Goal: Task Accomplishment & Management: Use online tool/utility

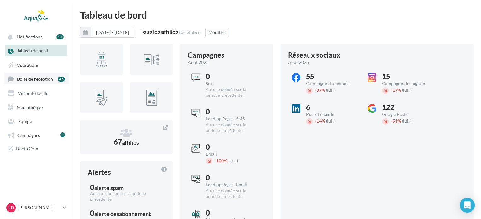
click at [48, 81] on span "Boîte de réception" at bounding box center [35, 78] width 36 height 5
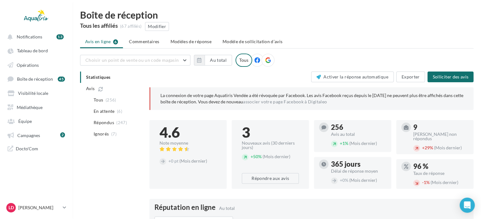
click at [98, 43] on ul "Avis en ligne 6 Commentaires Modèles de réponse Modèle de sollicitation d’avis" at bounding box center [277, 42] width 394 height 13
click at [106, 113] on span "En attente" at bounding box center [104, 111] width 21 height 6
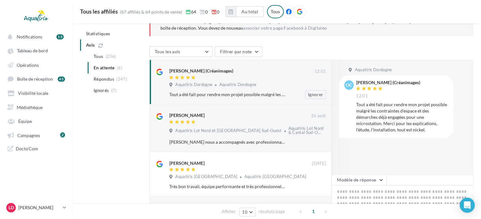
scroll to position [95, 0]
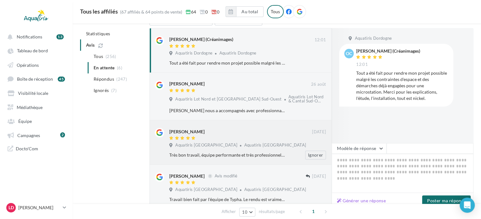
click at [274, 145] on div "Aquatiris Côtes d'Armor Centre Aquatiris Côtes d'Armor Centre" at bounding box center [247, 146] width 157 height 7
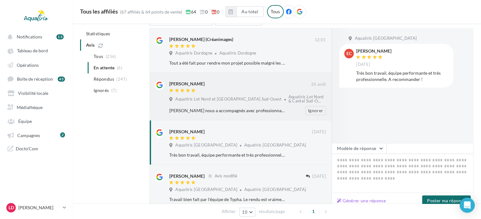
click at [242, 108] on div "Frédérique nous a accompagnés avec professionnalisme et enthousiasme dans l’aut…" at bounding box center [227, 111] width 116 height 6
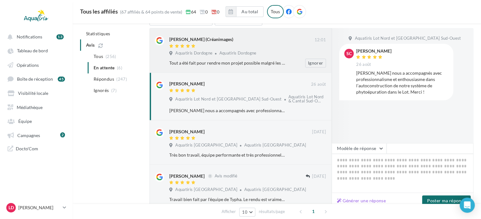
click at [223, 59] on div "Tout a été fait pour rendre mon projet possible malgré les contraintes d'espace…" at bounding box center [250, 63] width 162 height 9
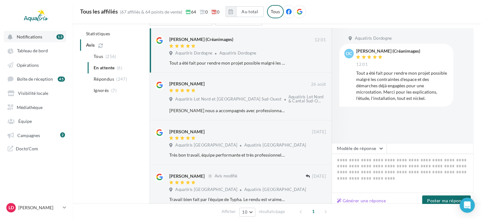
click at [35, 40] on button "Notifications 13" at bounding box center [35, 36] width 62 height 11
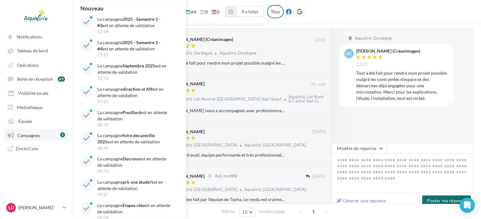
click at [44, 135] on link "Campagnes 2" at bounding box center [36, 134] width 65 height 11
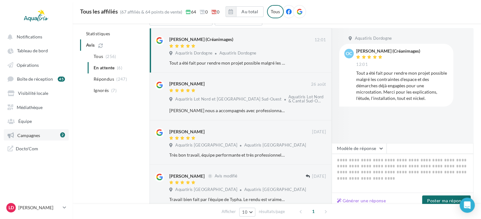
scroll to position [36, 0]
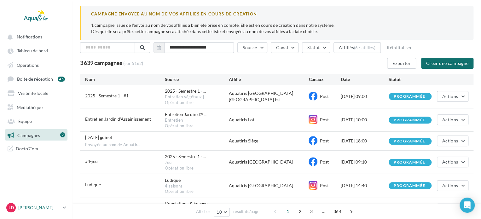
click at [51, 205] on p "[PERSON_NAME]" at bounding box center [39, 208] width 42 height 6
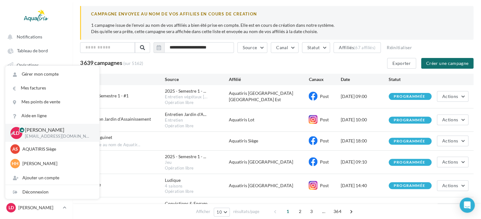
click at [45, 133] on p "[PERSON_NAME]" at bounding box center [57, 129] width 64 height 7
click at [39, 37] on span "Notifications" at bounding box center [30, 36] width 26 height 5
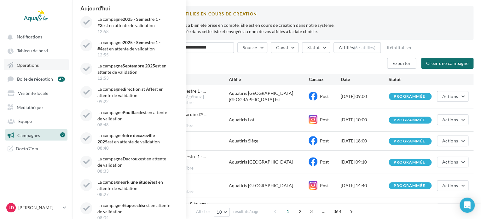
click at [37, 64] on span "Opérations" at bounding box center [28, 64] width 22 height 5
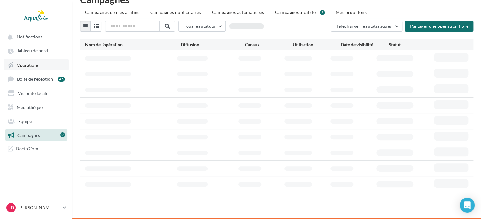
scroll to position [10, 0]
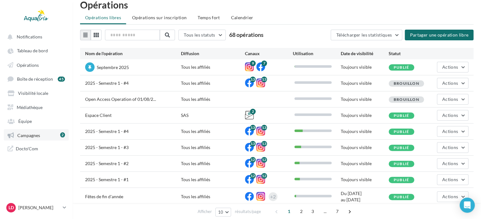
click at [47, 140] on link "Campagnes 2" at bounding box center [36, 134] width 65 height 11
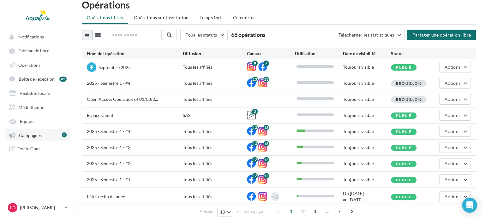
scroll to position [14, 0]
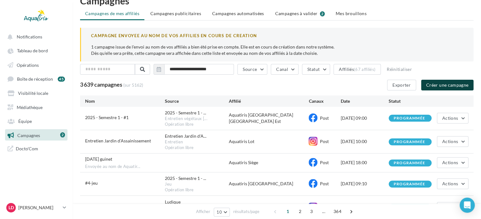
click at [433, 87] on button "Créer une campagne" at bounding box center [447, 85] width 52 height 11
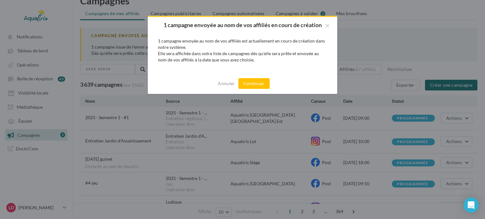
click at [244, 78] on div "Annuler Continuer" at bounding box center [242, 83] width 189 height 21
click at [256, 81] on button "Continuer" at bounding box center [253, 83] width 31 height 11
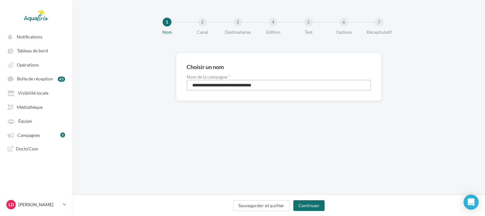
click at [280, 89] on input "**********" at bounding box center [278, 85] width 184 height 11
drag, startPoint x: 280, startPoint y: 83, endPoint x: 115, endPoint y: 55, distance: 167.9
click at [115, 55] on div "**********" at bounding box center [279, 87] width 412 height 68
type input "**********"
click at [317, 205] on button "Continuer" at bounding box center [308, 205] width 31 height 11
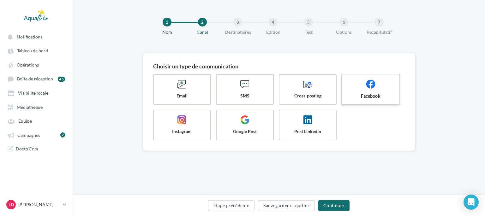
click at [384, 99] on span "Facebook" at bounding box center [370, 96] width 47 height 6
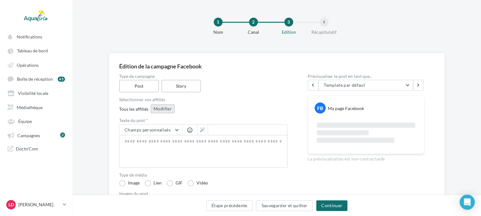
click at [162, 109] on button "Modifier" at bounding box center [163, 108] width 24 height 9
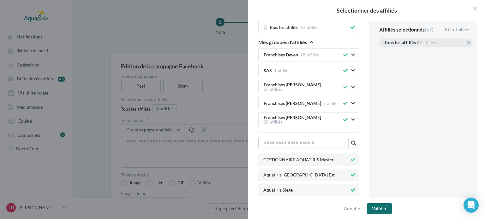
click at [315, 138] on input "text" at bounding box center [303, 143] width 90 height 11
type input "*"
click at [350, 188] on icon at bounding box center [352, 190] width 4 height 4
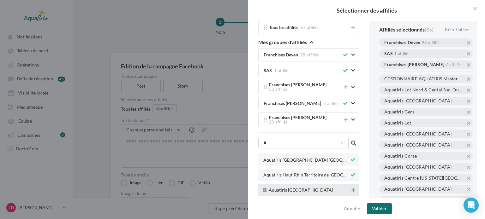
click at [350, 187] on button at bounding box center [353, 190] width 6 height 8
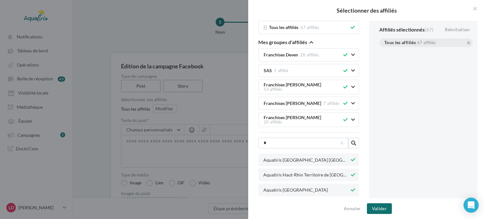
click at [351, 173] on icon at bounding box center [352, 175] width 4 height 4
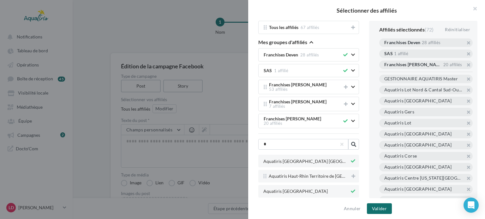
click at [352, 157] on button at bounding box center [352, 161] width 7 height 8
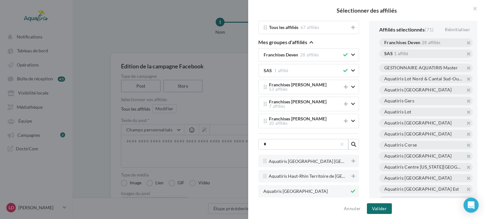
click at [309, 189] on span "Aquatiris [GEOGRAPHIC_DATA]" at bounding box center [306, 191] width 86 height 4
click at [291, 185] on div "Aquatiris Finistère Sud" at bounding box center [308, 191] width 101 height 13
click at [298, 190] on div "Aquatiris Finistère Sud" at bounding box center [308, 191] width 101 height 13
click at [373, 207] on button "Valider" at bounding box center [379, 208] width 25 height 11
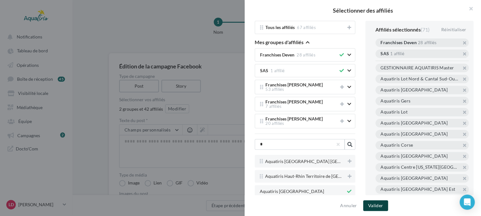
click at [379, 207] on button "Valider" at bounding box center [375, 205] width 25 height 11
click at [300, 189] on span "Aquatiris Finistère Sud" at bounding box center [292, 191] width 64 height 5
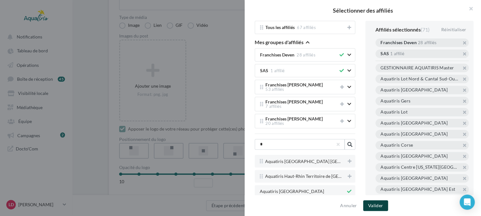
click at [380, 204] on button "Valider" at bounding box center [375, 205] width 25 height 11
click at [471, 9] on button "button" at bounding box center [468, 9] width 25 height 19
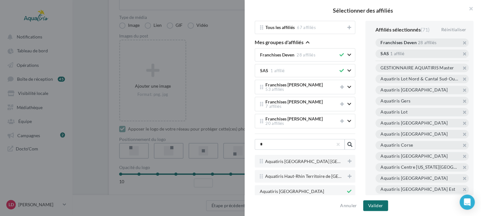
click at [203, 151] on div at bounding box center [240, 108] width 481 height 216
click at [191, 72] on div at bounding box center [240, 108] width 481 height 216
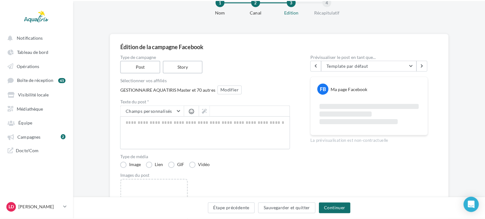
scroll to position [32, 0]
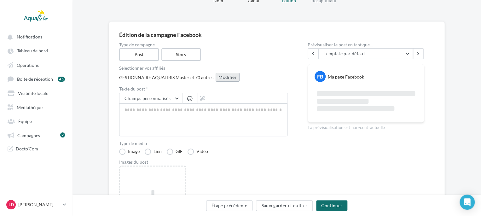
click at [229, 76] on button "Modifier" at bounding box center [228, 77] width 24 height 9
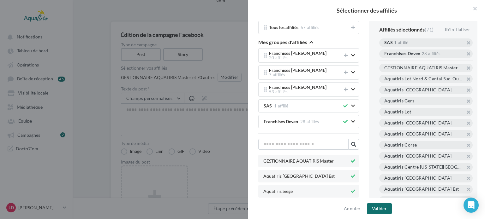
click at [351, 104] on icon "button" at bounding box center [353, 106] width 4 height 4
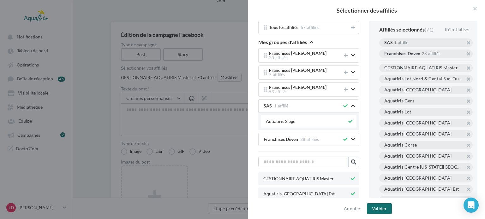
click at [348, 119] on icon at bounding box center [350, 121] width 4 height 4
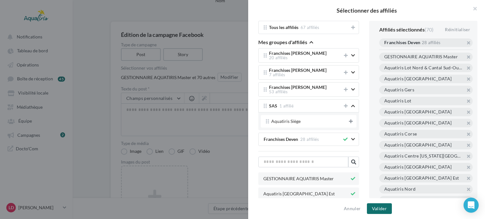
click at [351, 136] on button "button" at bounding box center [355, 139] width 9 height 16
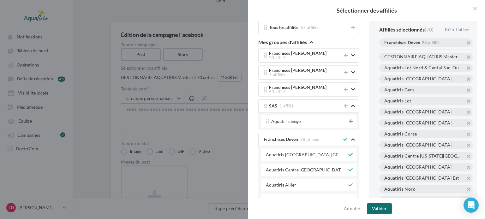
click at [343, 137] on icon at bounding box center [345, 139] width 4 height 4
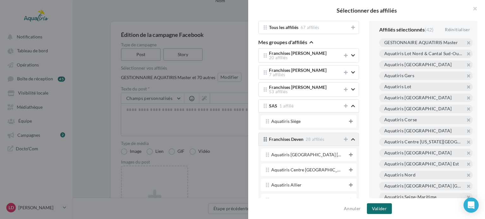
click at [351, 137] on icon "button" at bounding box center [353, 139] width 4 height 4
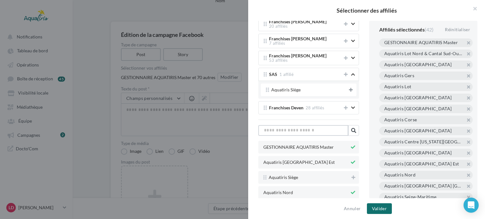
click at [324, 127] on input "text" at bounding box center [303, 130] width 90 height 11
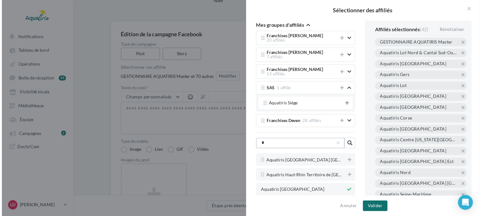
scroll to position [0, 0]
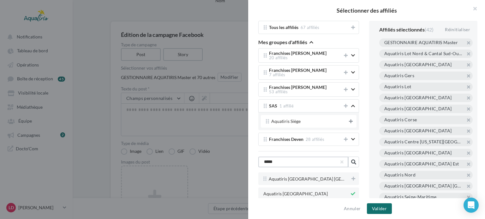
type input "*****"
click at [351, 192] on icon at bounding box center [352, 194] width 4 height 4
click at [351, 192] on icon at bounding box center [353, 194] width 4 height 4
click at [380, 207] on button "Valider" at bounding box center [379, 208] width 25 height 11
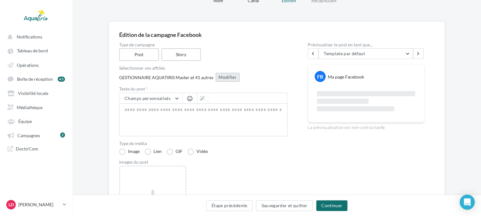
click at [235, 76] on button "Modifier" at bounding box center [228, 77] width 24 height 9
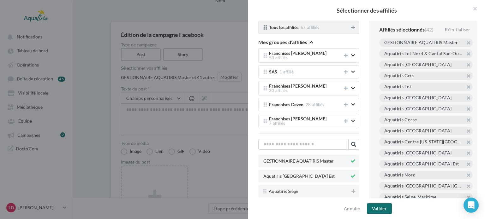
click at [351, 28] on icon at bounding box center [353, 27] width 4 height 4
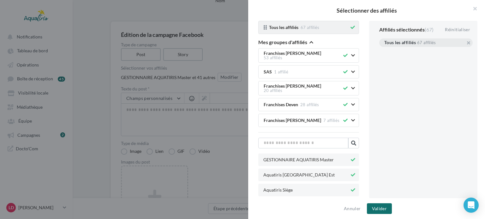
click at [350, 28] on icon at bounding box center [352, 27] width 4 height 4
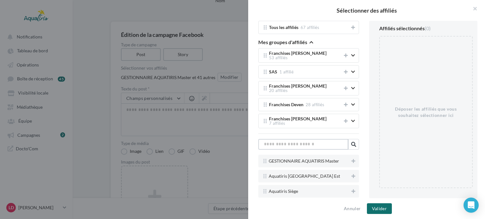
click at [317, 140] on input "text" at bounding box center [303, 144] width 90 height 11
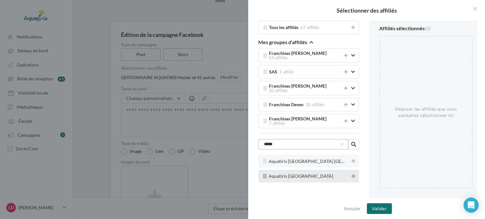
type input "*****"
click at [352, 174] on icon at bounding box center [353, 176] width 4 height 4
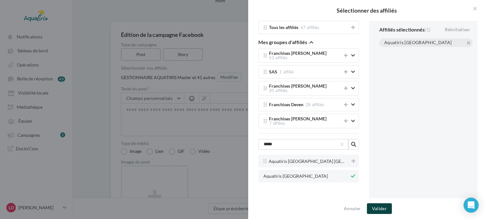
click at [379, 209] on button "Valider" at bounding box center [379, 208] width 25 height 11
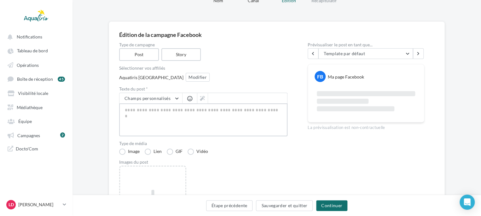
click at [212, 107] on textarea at bounding box center [203, 119] width 168 height 33
click at [162, 110] on textarea at bounding box center [203, 119] width 168 height 33
paste textarea "**********"
type textarea "**********"
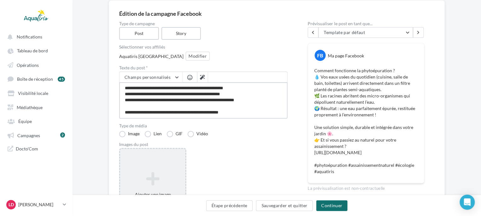
scroll to position [95, 0]
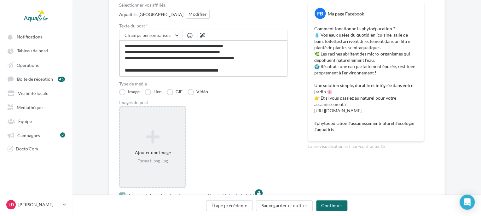
type textarea "**********"
click at [157, 145] on div "Ajouter une image Format: png, jpg" at bounding box center [152, 147] width 65 height 40
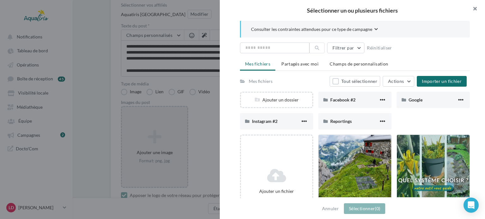
click at [474, 14] on button "button" at bounding box center [471, 9] width 25 height 19
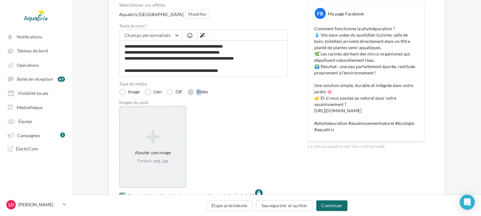
click at [202, 89] on label "Vidéo" at bounding box center [198, 92] width 21 height 6
click at [173, 146] on div "Ajouter une image Format: png, jpg" at bounding box center [152, 147] width 65 height 40
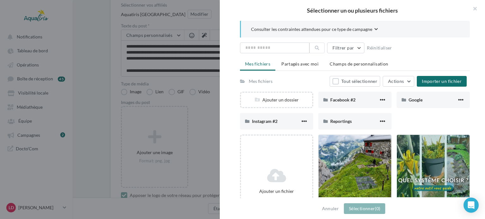
drag, startPoint x: 473, startPoint y: 9, endPoint x: 463, endPoint y: 12, distance: 11.2
click at [473, 9] on button "button" at bounding box center [471, 9] width 25 height 19
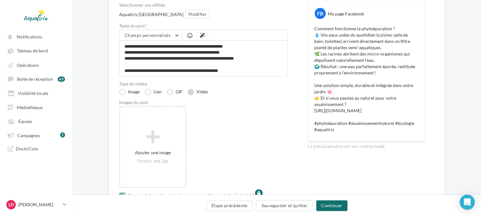
click at [192, 91] on label "Vidéo" at bounding box center [198, 92] width 21 height 6
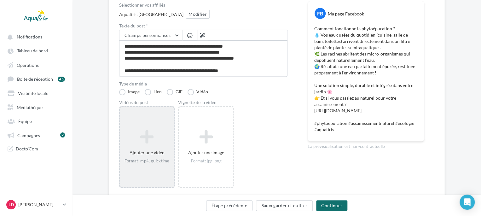
click at [156, 127] on div "Ajouter une vidéo Format: mp4, quicktime" at bounding box center [147, 147] width 54 height 40
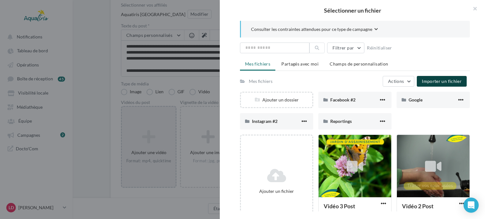
click at [431, 79] on span "Importer un fichier" at bounding box center [441, 81] width 40 height 5
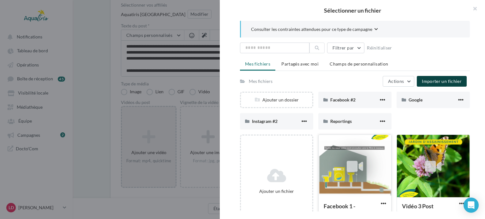
click at [337, 177] on div at bounding box center [354, 166] width 73 height 63
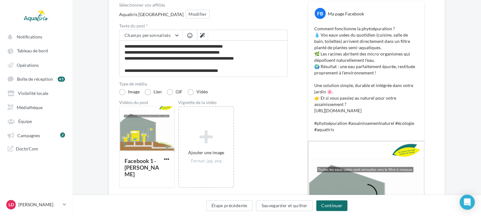
click at [337, 198] on div "Étape précédente Sauvegarder et quitter Continuer" at bounding box center [277, 205] width 409 height 21
click at [337, 204] on button "Continuer" at bounding box center [331, 205] width 31 height 11
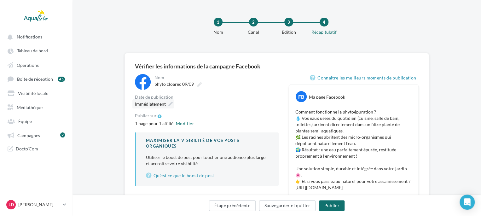
click at [169, 104] on icon at bounding box center [170, 104] width 4 height 4
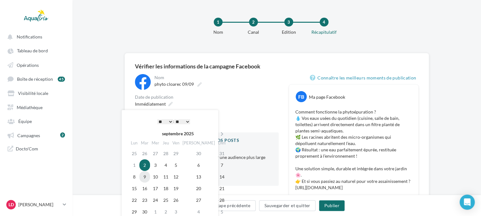
click at [150, 176] on td "9" at bounding box center [144, 177] width 11 height 12
click at [250, 120] on div "1 page pour 1 affilié Modifier" at bounding box center [207, 124] width 144 height 8
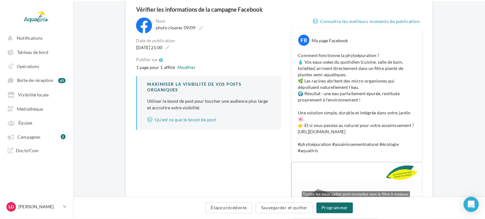
scroll to position [63, 0]
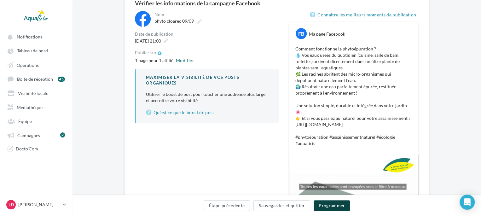
click at [338, 206] on button "Programmer" at bounding box center [332, 205] width 37 height 11
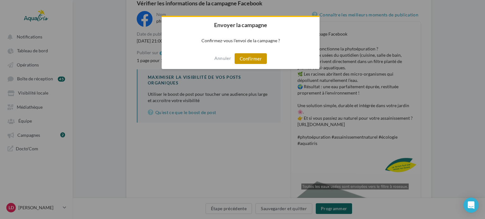
click at [257, 60] on button "Confirmer" at bounding box center [250, 58] width 32 height 11
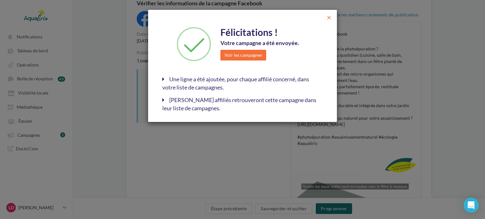
click at [330, 17] on span "close" at bounding box center [329, 18] width 6 height 6
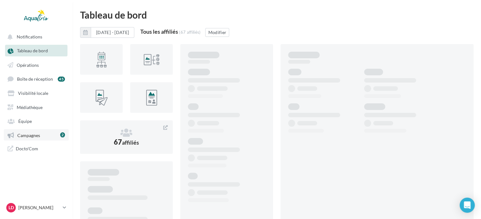
click at [41, 134] on link "Campagnes 2" at bounding box center [36, 134] width 65 height 11
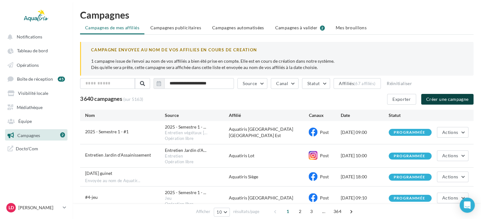
click at [445, 99] on button "Créer une campagne" at bounding box center [447, 99] width 52 height 11
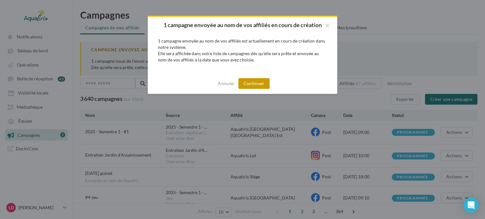
click at [264, 80] on button "Continuer" at bounding box center [253, 83] width 31 height 11
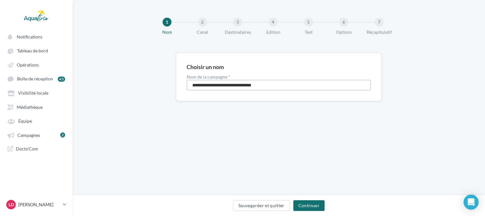
drag, startPoint x: 297, startPoint y: 82, endPoint x: 124, endPoint y: 31, distance: 180.0
click at [124, 31] on div "**********" at bounding box center [279, 97] width 412 height 195
type input "**********"
click at [303, 209] on button "Continuer" at bounding box center [308, 205] width 31 height 11
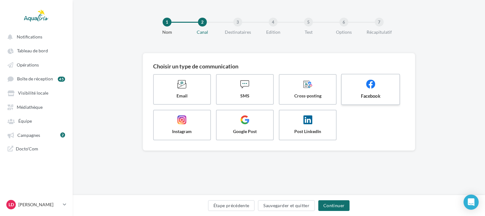
click at [364, 97] on span "Facebook" at bounding box center [370, 96] width 47 height 6
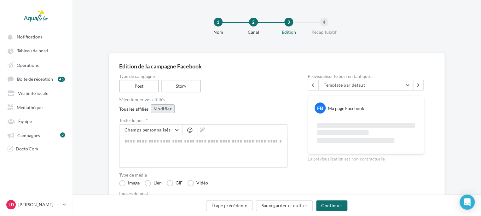
click at [161, 108] on button "Modifier" at bounding box center [163, 108] width 24 height 9
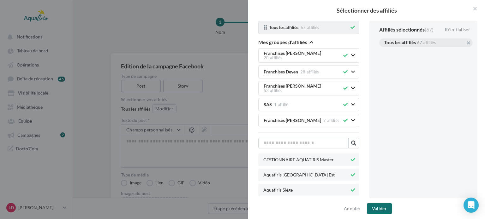
click at [350, 29] on icon at bounding box center [352, 27] width 4 height 4
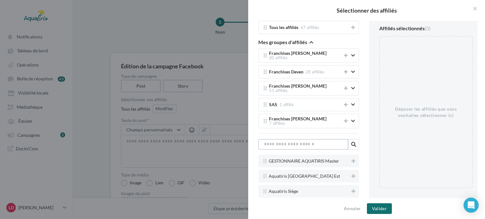
click at [304, 139] on input "text" at bounding box center [303, 144] width 90 height 11
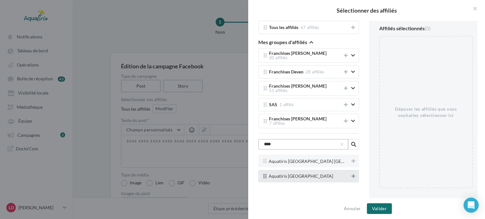
type input "****"
click at [352, 174] on icon at bounding box center [353, 176] width 4 height 4
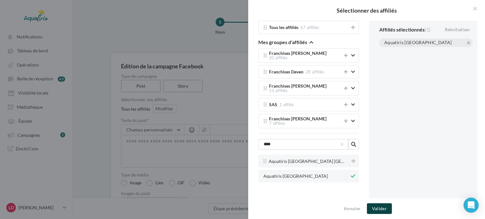
click at [382, 208] on button "Valider" at bounding box center [379, 208] width 25 height 11
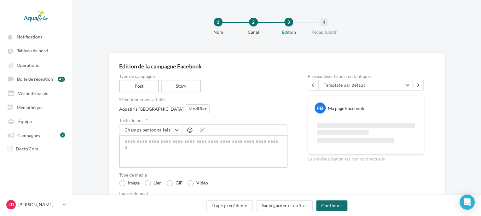
click at [212, 145] on textarea at bounding box center [203, 151] width 168 height 33
paste textarea "**********"
type textarea "**********"
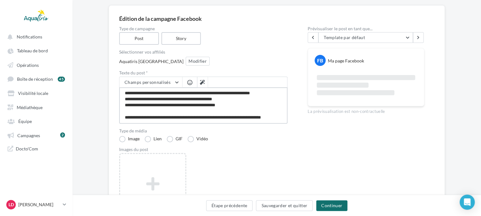
scroll to position [63, 0]
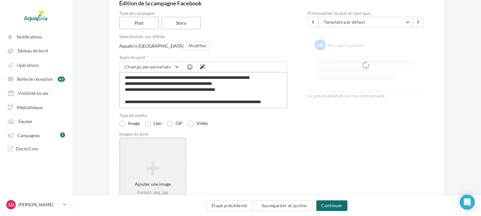
type textarea "**********"
click at [158, 162] on icon at bounding box center [153, 168] width 60 height 15
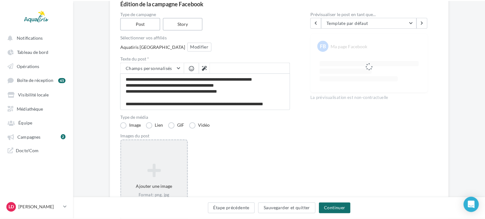
scroll to position [48, 0]
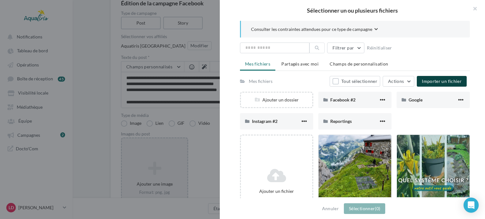
click at [429, 80] on span "Importer un fichier" at bounding box center [441, 81] width 40 height 5
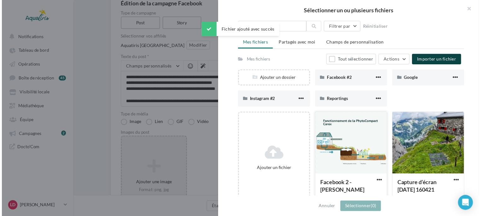
scroll to position [32, 0]
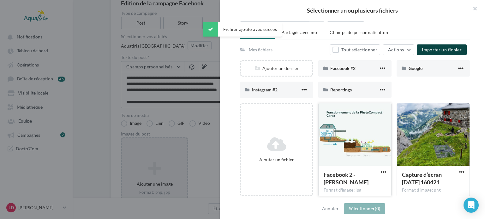
click at [370, 143] on div at bounding box center [354, 134] width 73 height 63
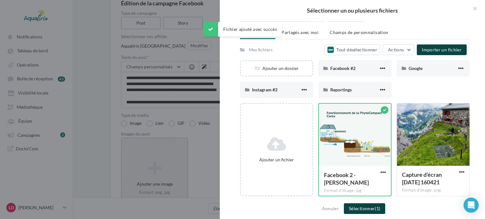
click at [367, 209] on button "Sélectionner (1)" at bounding box center [364, 208] width 41 height 11
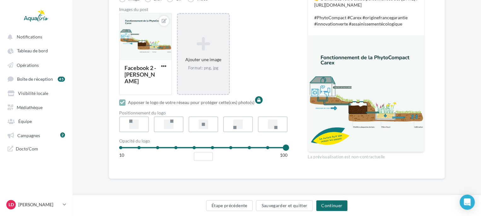
scroll to position [197, 0]
click at [344, 200] on button "Continuer" at bounding box center [331, 205] width 31 height 11
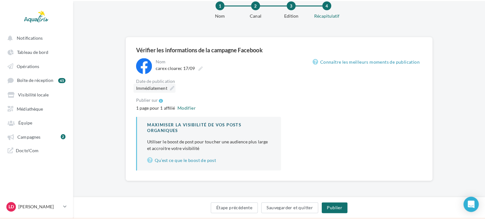
scroll to position [40, 0]
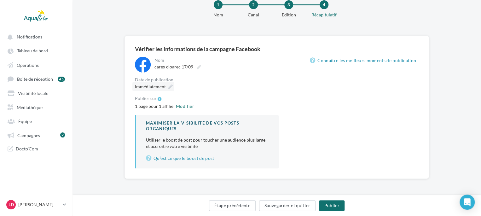
click at [172, 87] on div "**********" at bounding box center [207, 113] width 144 height 112
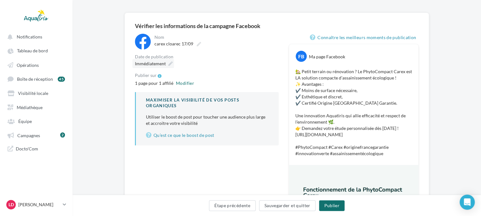
click at [170, 62] on icon at bounding box center [170, 64] width 4 height 4
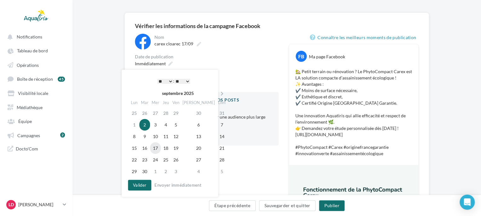
click at [160, 149] on td "17" at bounding box center [155, 148] width 11 height 12
click at [170, 82] on select "* * * * * * * * * * ** ** ** ** ** ** ** ** ** ** ** ** ** **" at bounding box center [165, 81] width 16 height 5
click at [146, 182] on button "Valider" at bounding box center [139, 185] width 23 height 11
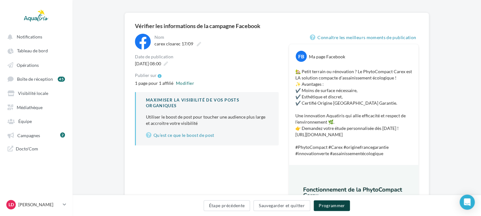
click at [333, 207] on button "Programmer" at bounding box center [332, 205] width 37 height 11
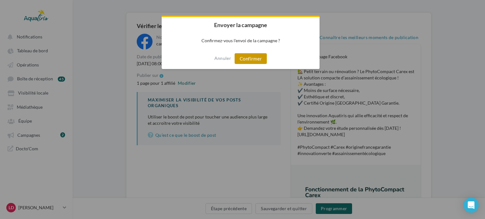
click at [257, 59] on button "Confirmer" at bounding box center [250, 58] width 32 height 11
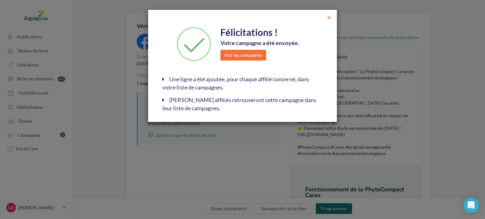
click at [328, 16] on span "close" at bounding box center [329, 18] width 6 height 6
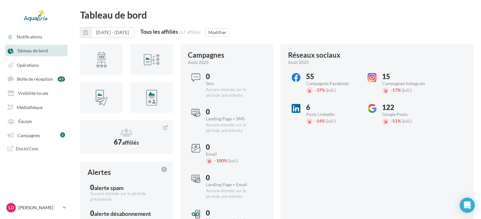
click at [36, 56] on link "Tableau de bord" at bounding box center [36, 50] width 65 height 11
click at [39, 136] on span "Campagnes" at bounding box center [28, 134] width 23 height 5
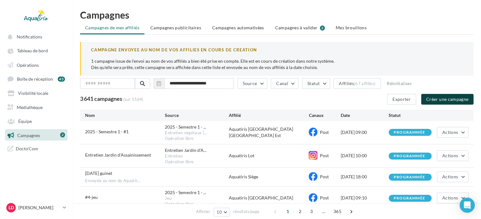
click at [435, 98] on button "Créer une campagne" at bounding box center [447, 99] width 52 height 11
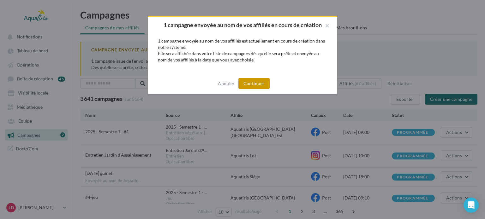
click at [265, 80] on button "Continuer" at bounding box center [253, 83] width 31 height 11
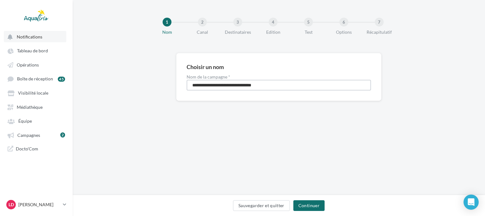
drag, startPoint x: 284, startPoint y: 85, endPoint x: 51, endPoint y: 31, distance: 238.8
click at [51, 31] on div "Notifications Tableau de bord Opérations Équipe" at bounding box center [242, 108] width 485 height 216
type input "**********"
click at [303, 207] on button "Continuer" at bounding box center [308, 205] width 31 height 11
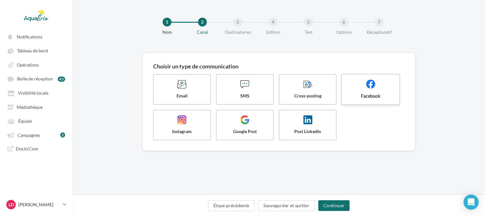
click at [361, 93] on span "Facebook" at bounding box center [370, 96] width 47 height 6
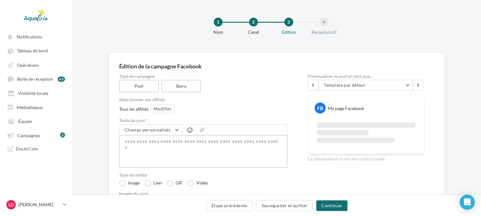
click at [186, 144] on textarea at bounding box center [203, 151] width 168 height 33
paste textarea "**********"
type textarea "**********"
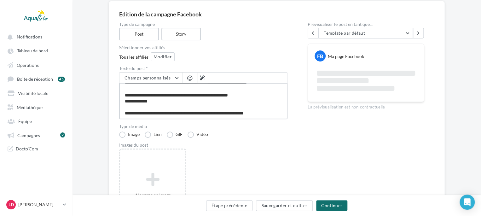
scroll to position [95, 0]
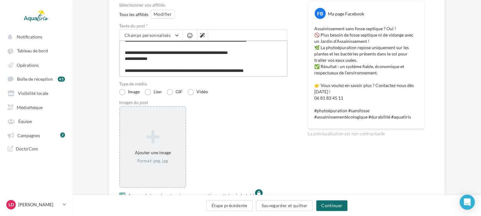
type textarea "**********"
click at [168, 138] on icon at bounding box center [153, 136] width 60 height 15
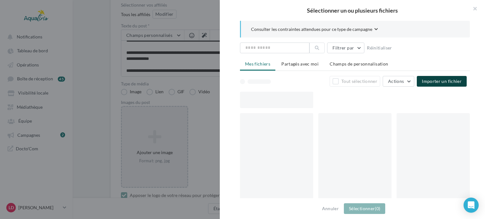
click at [430, 82] on span "Importer un fichier" at bounding box center [441, 81] width 40 height 5
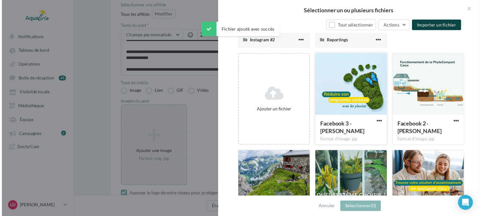
scroll to position [63, 0]
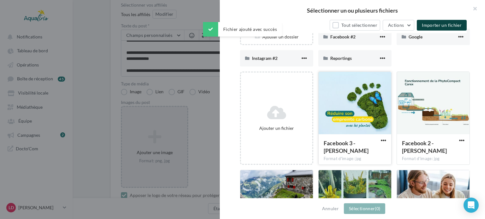
click at [365, 104] on div at bounding box center [354, 103] width 73 height 63
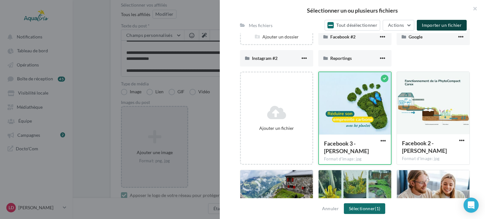
click at [365, 104] on div at bounding box center [355, 103] width 72 height 63
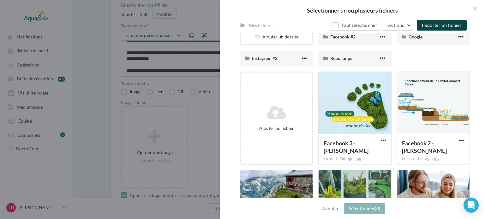
click at [431, 26] on span "Importer un fichier" at bounding box center [441, 24] width 40 height 5
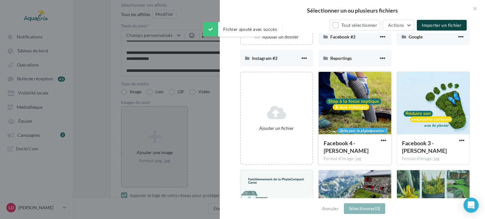
click at [378, 95] on div at bounding box center [354, 103] width 73 height 63
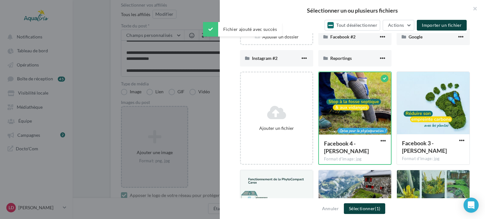
click at [371, 204] on button "Sélectionner (1)" at bounding box center [364, 208] width 41 height 11
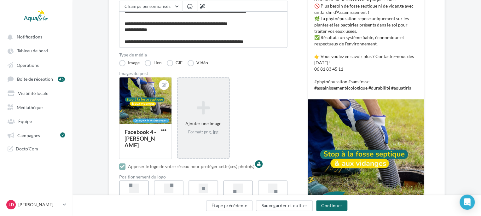
scroll to position [158, 0]
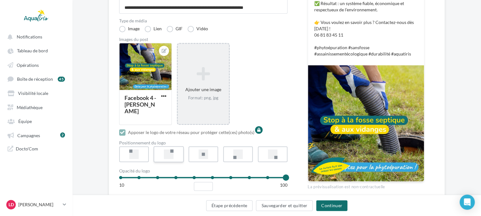
click at [167, 150] on div at bounding box center [169, 155] width 10 height 10
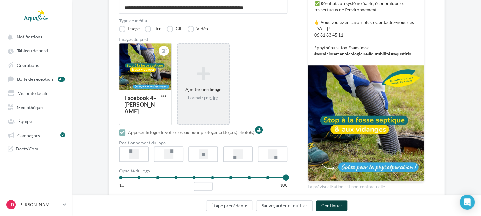
click at [337, 205] on button "Continuer" at bounding box center [331, 205] width 31 height 11
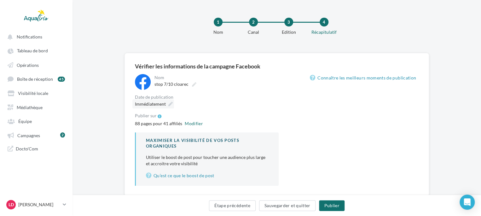
click at [167, 102] on div "Immédiatement" at bounding box center [153, 103] width 42 height 9
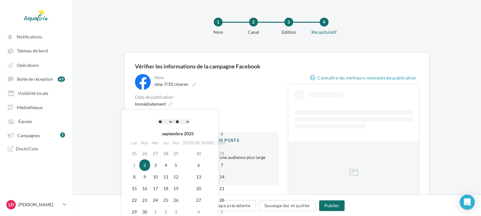
click at [218, 133] on icon at bounding box center [222, 134] width 8 height 4
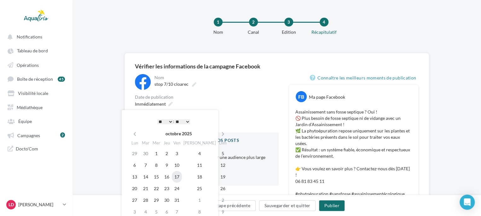
click at [182, 172] on td "17" at bounding box center [177, 177] width 10 height 12
click at [170, 122] on select "* * * * * * * * * * ** ** ** ** ** ** ** ** ** ** ** ** ** **" at bounding box center [165, 121] width 16 height 5
click at [256, 116] on div "Publier sur" at bounding box center [207, 116] width 144 height 5
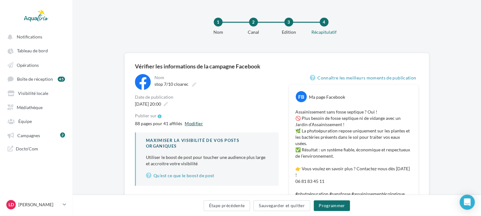
click at [196, 122] on button "Modifier" at bounding box center [193, 124] width 23 height 8
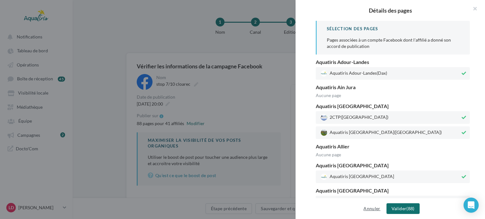
click at [361, 207] on button "Annuler" at bounding box center [372, 209] width 22 height 8
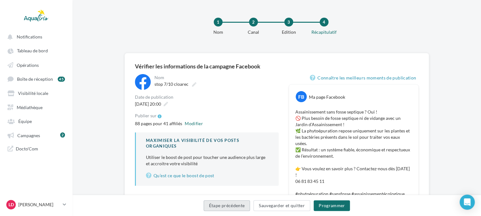
click at [233, 203] on button "Étape précédente" at bounding box center [227, 205] width 47 height 11
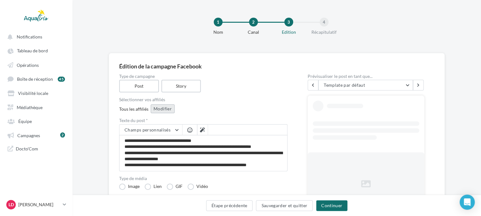
click at [159, 112] on button "Modifier" at bounding box center [163, 108] width 24 height 9
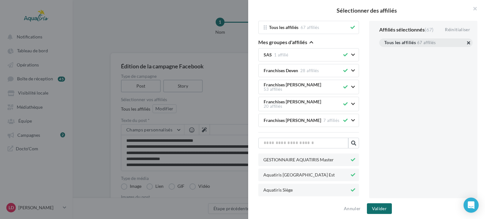
click at [384, 50] on button "button" at bounding box center [384, 50] width 0 height 0
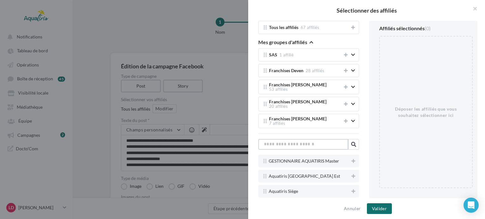
click at [311, 139] on input "text" at bounding box center [303, 144] width 90 height 11
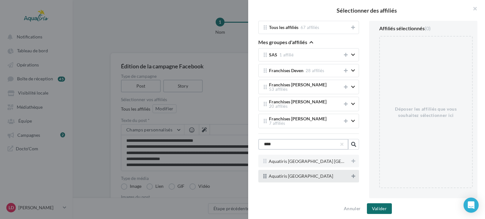
type input "****"
click at [351, 174] on icon at bounding box center [353, 176] width 4 height 4
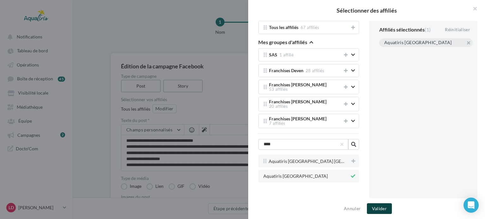
click at [377, 210] on button "Valider" at bounding box center [379, 208] width 25 height 11
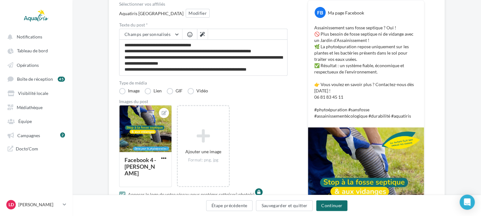
scroll to position [158, 0]
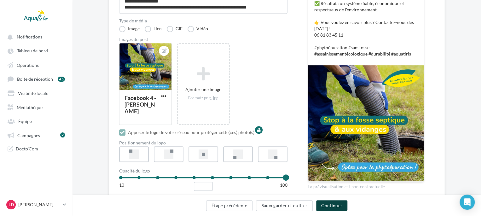
click at [329, 203] on button "Continuer" at bounding box center [331, 205] width 31 height 11
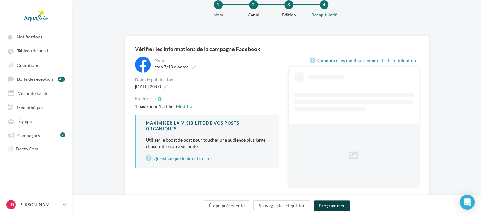
scroll to position [40, 0]
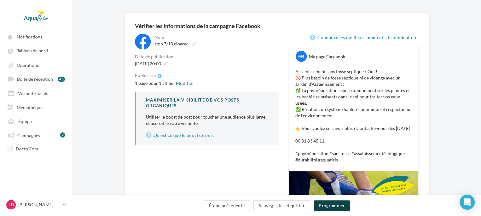
click at [330, 208] on button "Programmer" at bounding box center [332, 205] width 37 height 11
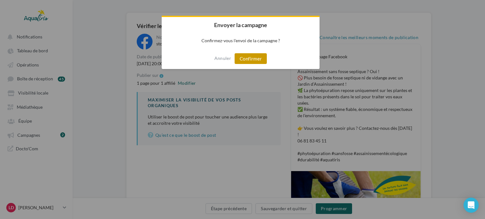
click at [248, 58] on button "Confirmer" at bounding box center [250, 58] width 32 height 11
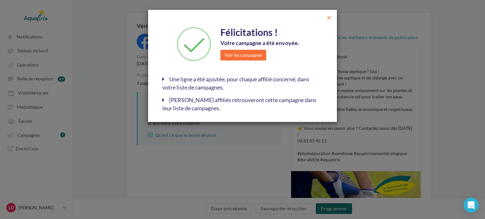
click at [327, 16] on span "close" at bounding box center [329, 18] width 6 height 6
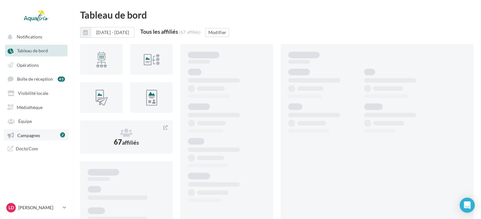
click at [31, 132] on link "Campagnes 2" at bounding box center [36, 134] width 65 height 11
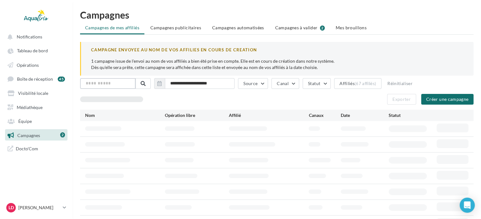
click at [110, 82] on input "text" at bounding box center [108, 83] width 56 height 11
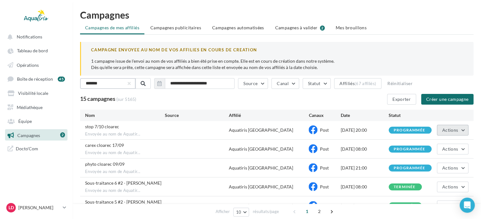
type input "*******"
click at [452, 130] on span "Actions" at bounding box center [451, 129] width 16 height 5
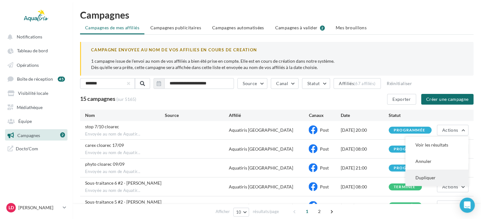
click at [423, 174] on button "Dupliquer" at bounding box center [437, 178] width 63 height 16
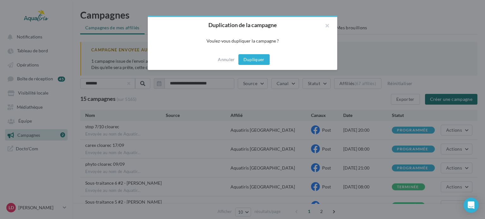
click at [259, 57] on button "Dupliquer" at bounding box center [253, 59] width 31 height 11
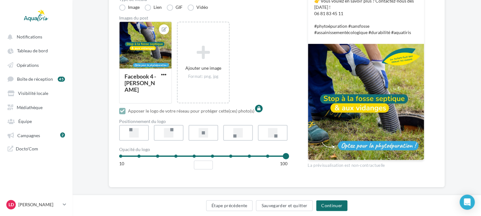
scroll to position [187, 0]
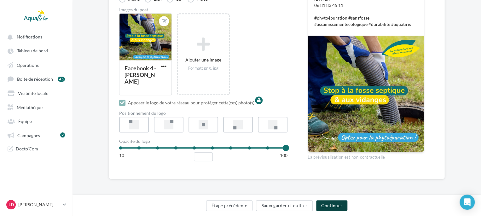
click at [326, 206] on button "Continuer" at bounding box center [331, 205] width 31 height 11
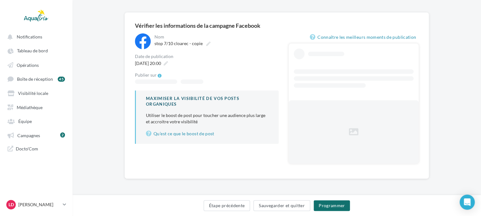
scroll to position [40, 0]
click at [157, 60] on div "[DATE] 20:00" at bounding box center [150, 63] width 37 height 9
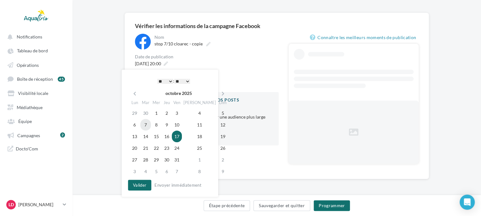
click at [149, 125] on td "7" at bounding box center [145, 125] width 11 height 12
click at [143, 181] on button "Valider" at bounding box center [139, 185] width 23 height 11
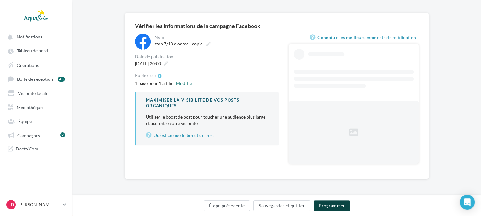
click at [332, 203] on button "Programmer" at bounding box center [332, 205] width 37 height 11
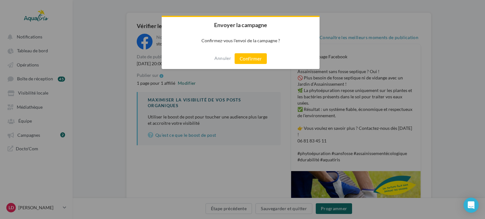
click at [253, 64] on div "Annuler Confirmer" at bounding box center [241, 58] width 158 height 21
click at [253, 57] on button "Confirmer" at bounding box center [250, 58] width 32 height 11
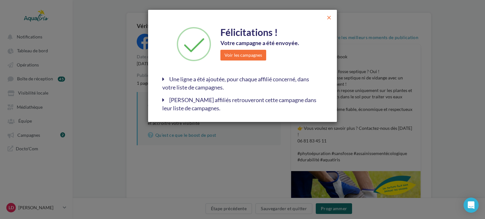
click at [327, 19] on span "close" at bounding box center [329, 18] width 6 height 6
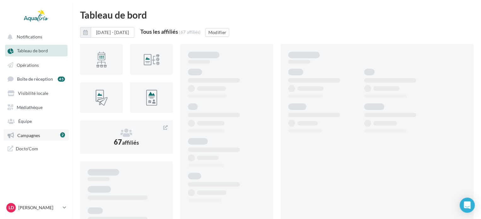
click at [31, 138] on span "Campagnes" at bounding box center [28, 134] width 23 height 5
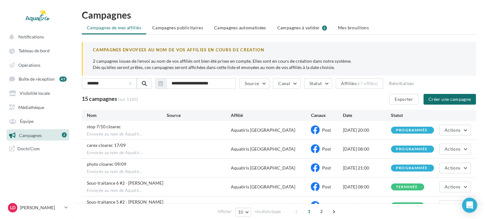
scroll to position [32, 0]
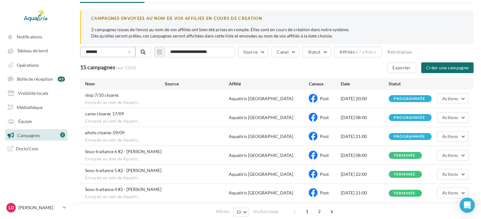
click at [113, 53] on input "*******" at bounding box center [108, 52] width 56 height 11
click at [451, 100] on span "Actions" at bounding box center [451, 98] width 16 height 5
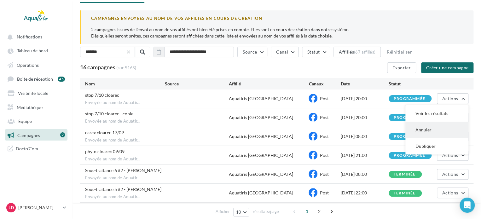
click at [434, 135] on button "Annuler" at bounding box center [437, 130] width 63 height 16
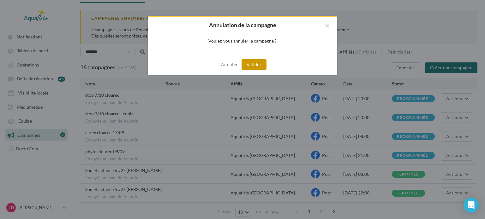
click at [255, 64] on button "Valider" at bounding box center [253, 64] width 25 height 11
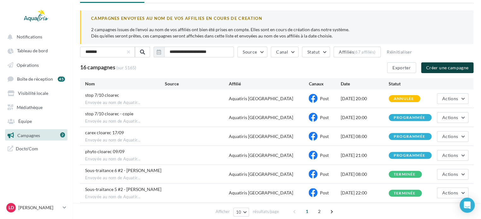
click at [427, 69] on button "Créer une campagne" at bounding box center [447, 67] width 52 height 11
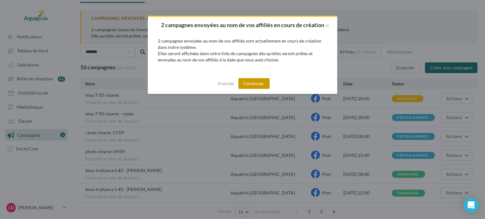
click at [256, 84] on button "Continuer" at bounding box center [253, 83] width 31 height 11
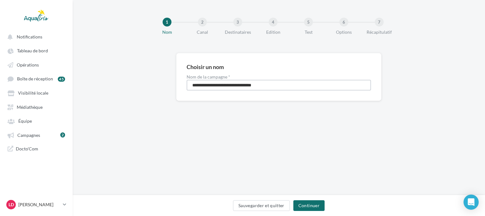
drag, startPoint x: 284, startPoint y: 85, endPoint x: 117, endPoint y: 64, distance: 168.4
click at [117, 64] on div "**********" at bounding box center [279, 87] width 412 height 68
type input "**********"
click at [322, 206] on button "Continuer" at bounding box center [308, 205] width 31 height 11
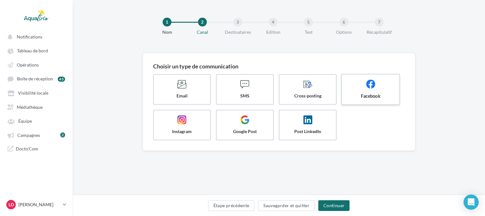
click at [356, 92] on label "Facebook" at bounding box center [370, 89] width 59 height 31
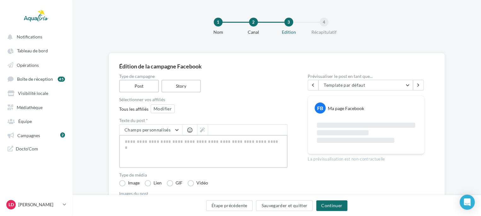
click at [188, 151] on textarea at bounding box center [203, 151] width 168 height 33
paste textarea "**********"
type textarea "**********"
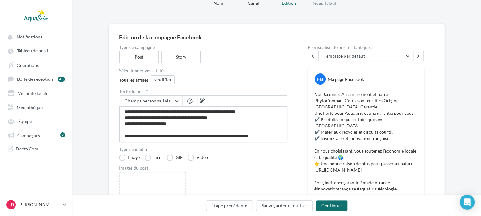
scroll to position [63, 0]
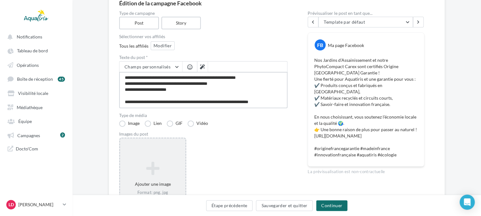
type textarea "**********"
click at [175, 159] on div "Ajouter une image Format: png, jpg" at bounding box center [152, 178] width 65 height 40
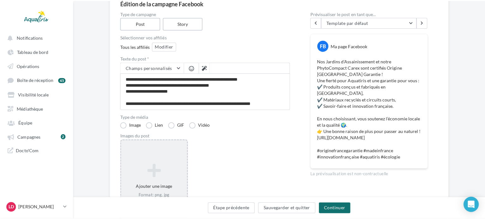
scroll to position [48, 0]
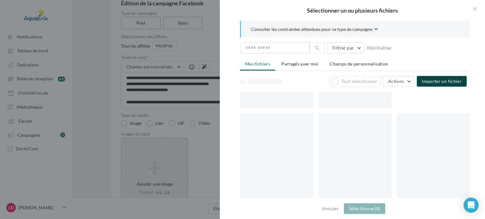
click at [442, 82] on span "Importer un fichier" at bounding box center [441, 81] width 40 height 5
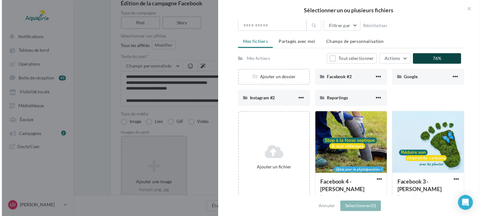
scroll to position [63, 0]
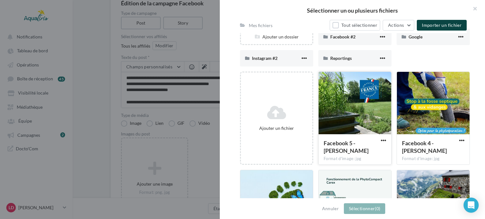
click at [371, 156] on div "Facebook 5 - [PERSON_NAME]" at bounding box center [350, 147] width 55 height 17
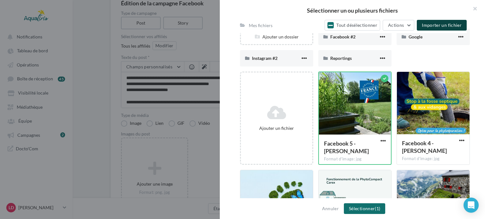
click at [441, 26] on span "Importer un fichier" at bounding box center [441, 24] width 40 height 5
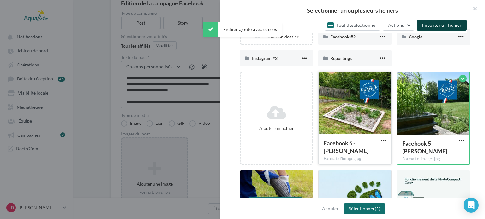
click at [374, 120] on div at bounding box center [354, 103] width 73 height 63
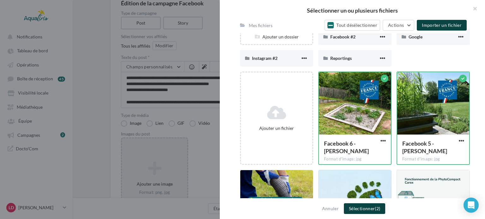
click at [366, 204] on button "Sélectionner (2)" at bounding box center [364, 208] width 41 height 11
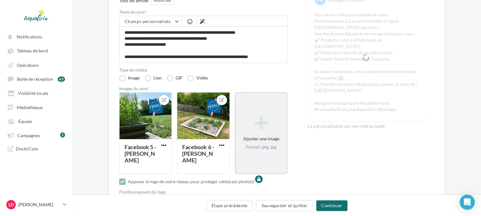
scroll to position [158, 0]
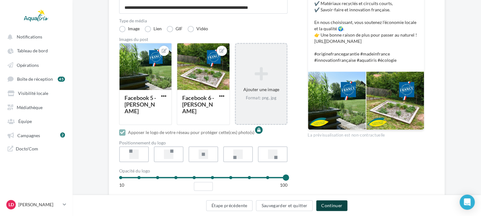
click at [338, 210] on button "Continuer" at bounding box center [331, 205] width 31 height 11
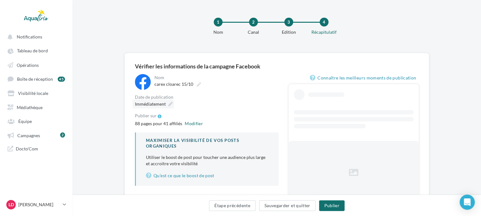
click at [168, 102] on div "Immédiatement" at bounding box center [153, 103] width 42 height 9
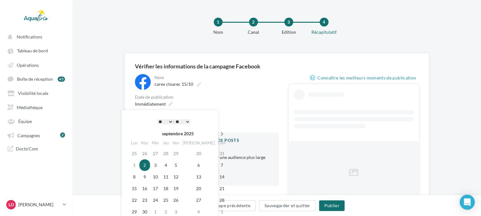
click at [218, 133] on icon at bounding box center [222, 134] width 8 height 4
click at [155, 175] on td "15" at bounding box center [156, 177] width 11 height 12
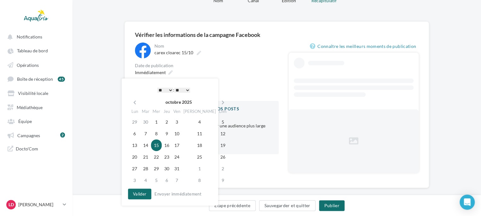
scroll to position [40, 0]
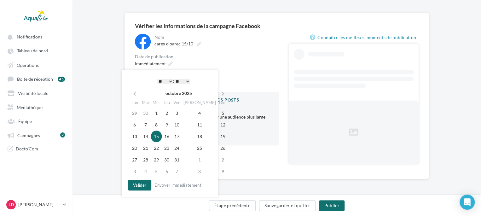
click at [136, 190] on div "**********" at bounding box center [170, 133] width 97 height 127
click at [139, 186] on button "Valider" at bounding box center [139, 185] width 23 height 11
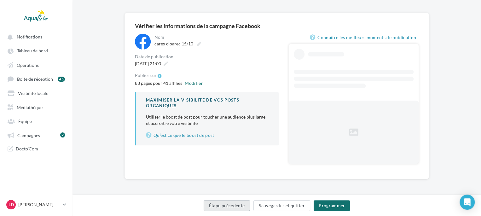
click at [223, 203] on button "Étape précédente" at bounding box center [227, 205] width 47 height 11
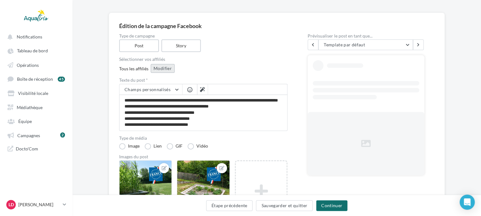
click at [166, 72] on button "Modifier" at bounding box center [163, 68] width 24 height 9
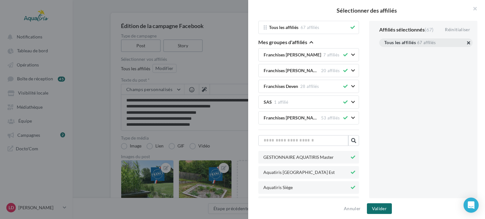
click at [384, 50] on button "button" at bounding box center [384, 50] width 0 height 0
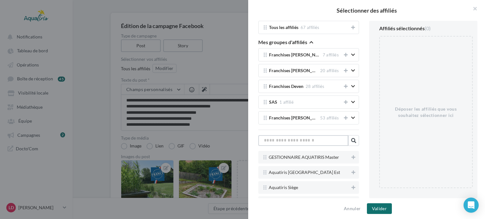
click at [307, 137] on input "text" at bounding box center [303, 140] width 90 height 11
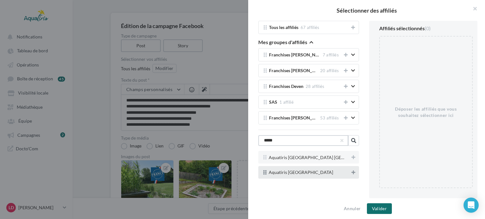
type input "*****"
drag, startPoint x: 350, startPoint y: 171, endPoint x: 366, endPoint y: 183, distance: 20.1
click at [351, 171] on icon at bounding box center [353, 172] width 4 height 4
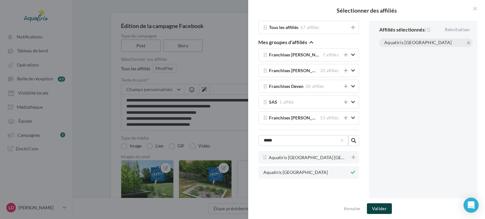
click at [384, 209] on button "Valider" at bounding box center [379, 208] width 25 height 11
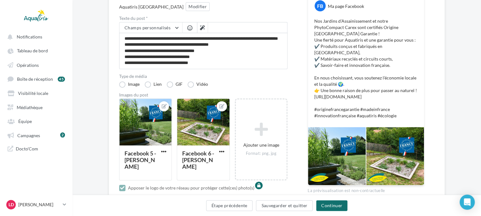
scroll to position [103, 0]
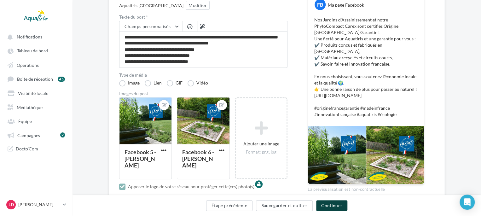
click at [324, 202] on button "Continuer" at bounding box center [331, 205] width 31 height 11
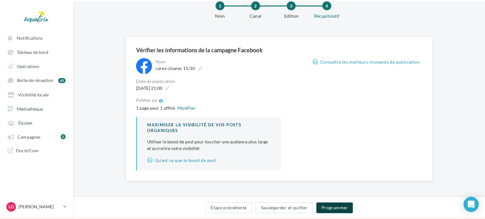
scroll to position [17, 0]
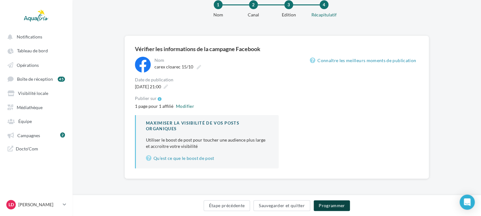
click at [329, 205] on button "Programmer" at bounding box center [332, 205] width 37 height 11
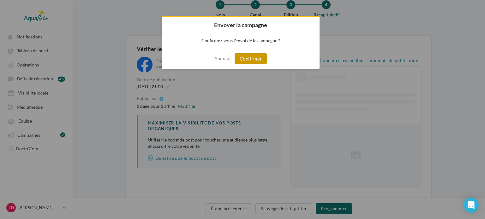
click at [260, 59] on button "Confirmer" at bounding box center [250, 58] width 32 height 11
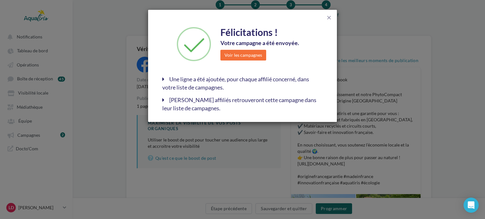
click at [328, 21] on div "close" at bounding box center [242, 17] width 179 height 14
click at [328, 18] on span "close" at bounding box center [329, 18] width 6 height 6
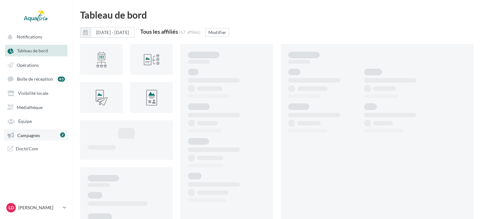
click at [33, 139] on link "Campagnes 2" at bounding box center [36, 134] width 65 height 11
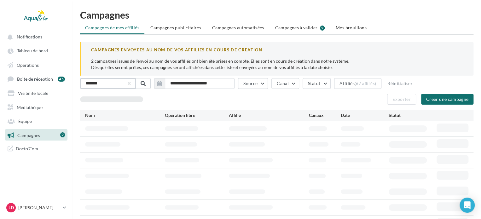
click at [112, 79] on input "*******" at bounding box center [108, 83] width 56 height 11
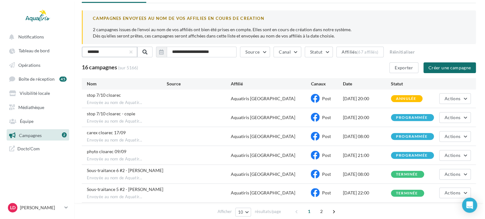
scroll to position [63, 0]
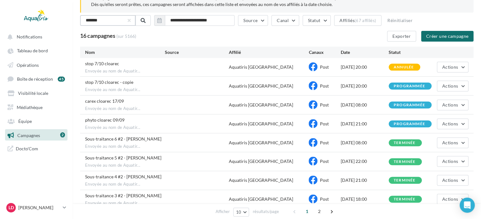
click at [114, 22] on input "*******" at bounding box center [108, 20] width 56 height 11
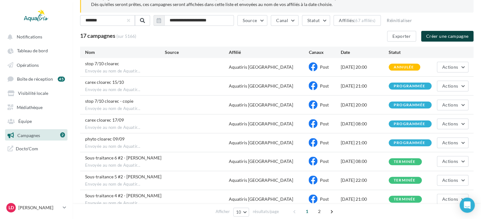
click at [443, 32] on button "Créer une campagne" at bounding box center [447, 36] width 52 height 11
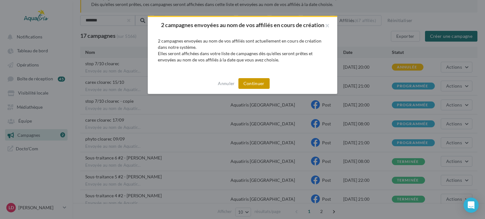
click at [260, 82] on button "Continuer" at bounding box center [253, 83] width 31 height 11
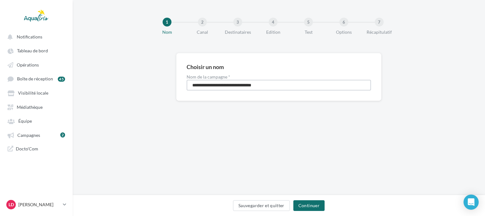
drag, startPoint x: 293, startPoint y: 86, endPoint x: 99, endPoint y: 56, distance: 196.5
click at [99, 56] on div "**********" at bounding box center [279, 87] width 412 height 68
type input "**********"
click at [297, 209] on button "Continuer" at bounding box center [308, 205] width 31 height 11
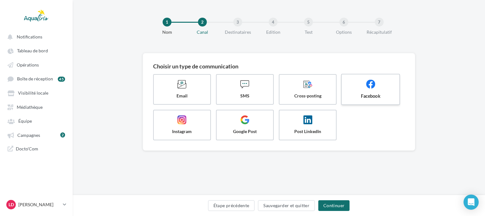
click at [388, 91] on label "Facebook" at bounding box center [370, 89] width 59 height 31
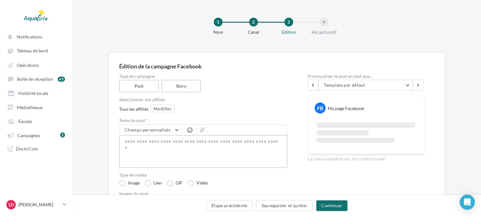
click at [179, 146] on textarea at bounding box center [203, 151] width 168 height 33
paste textarea "**********"
type textarea "**********"
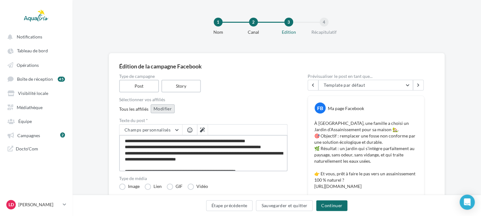
type textarea "**********"
click at [169, 106] on button "Modifier" at bounding box center [163, 108] width 24 height 9
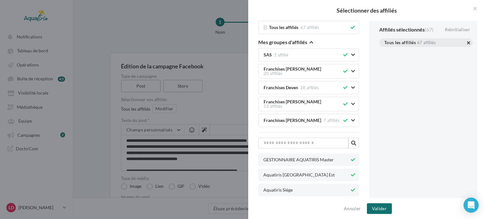
click at [384, 50] on button "button" at bounding box center [384, 50] width 0 height 0
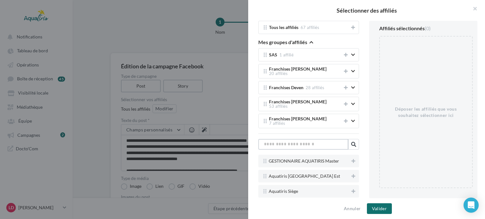
click at [310, 139] on input "text" at bounding box center [303, 144] width 90 height 11
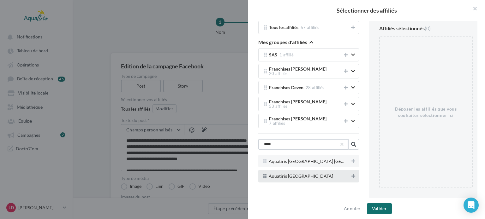
type input "****"
click at [351, 174] on icon at bounding box center [353, 176] width 4 height 4
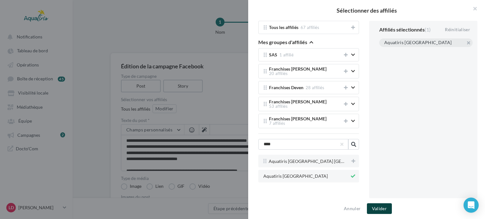
click at [378, 209] on button "Valider" at bounding box center [379, 208] width 25 height 11
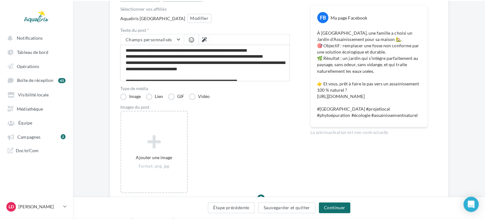
scroll to position [95, 0]
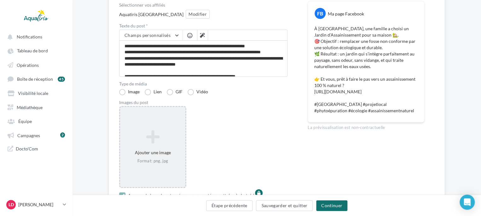
click at [173, 149] on div "Ajouter une image Format: png, jpg" at bounding box center [152, 147] width 65 height 40
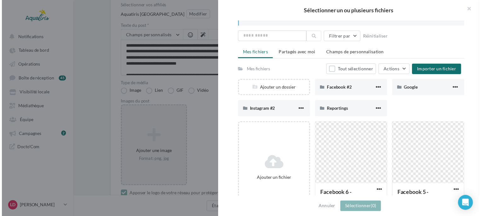
scroll to position [32, 0]
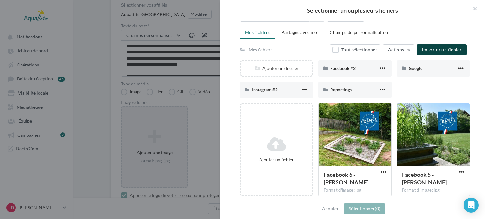
click at [432, 51] on span "Importer un fichier" at bounding box center [441, 49] width 40 height 5
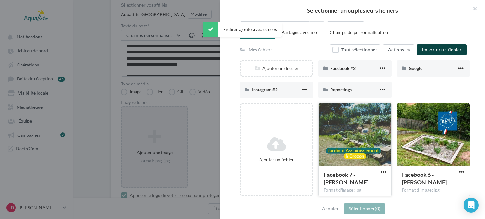
click at [367, 132] on div at bounding box center [354, 134] width 73 height 63
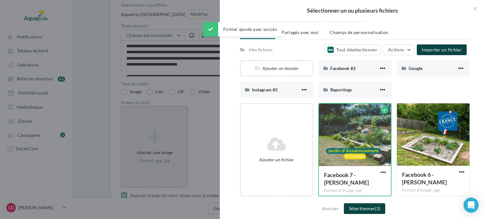
click at [372, 213] on button "Sélectionner (1)" at bounding box center [364, 208] width 41 height 11
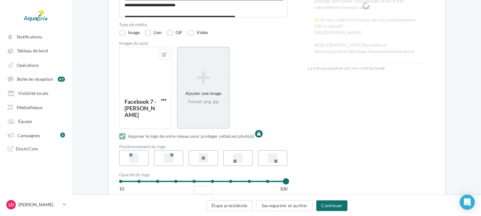
scroll to position [158, 0]
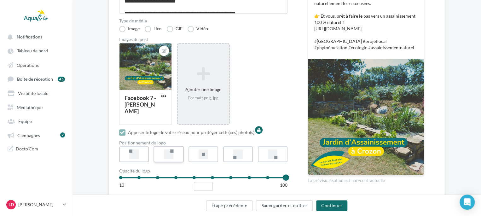
click at [172, 151] on div at bounding box center [171, 151] width 3 height 3
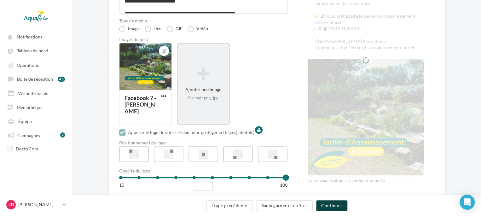
click at [326, 203] on button "Continuer" at bounding box center [331, 205] width 31 height 11
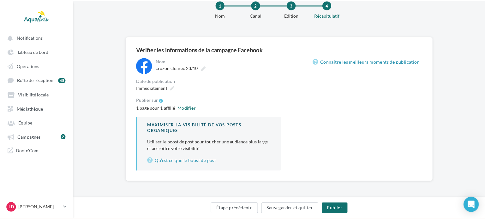
scroll to position [40, 0]
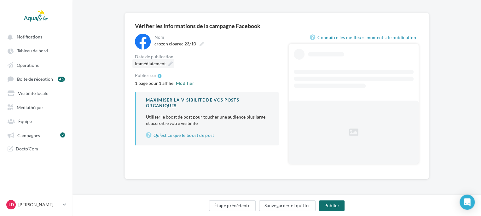
click at [169, 64] on icon at bounding box center [170, 64] width 4 height 4
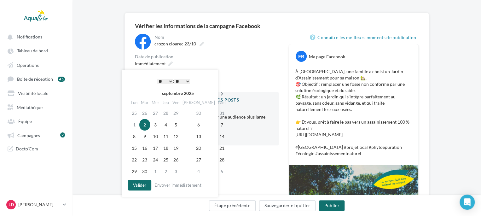
click at [218, 95] on icon at bounding box center [222, 93] width 8 height 4
click at [172, 148] on td "23" at bounding box center [167, 148] width 10 height 12
click at [167, 83] on select "* * * * * * * * * * ** ** ** ** ** ** ** ** ** ** ** ** ** **" at bounding box center [165, 81] width 16 height 5
click at [145, 182] on button "Valider" at bounding box center [139, 185] width 23 height 11
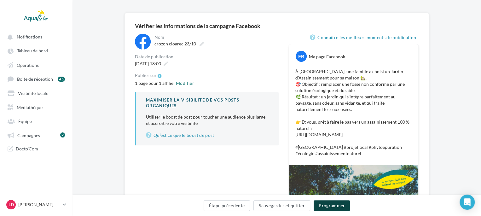
click at [337, 205] on button "Programmer" at bounding box center [332, 205] width 37 height 11
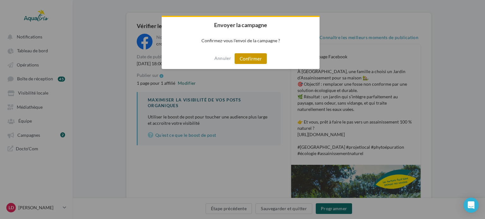
click at [261, 57] on button "Confirmer" at bounding box center [250, 58] width 32 height 11
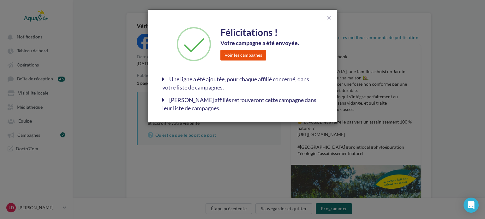
click at [249, 53] on button "Voir les campagnes" at bounding box center [243, 55] width 46 height 11
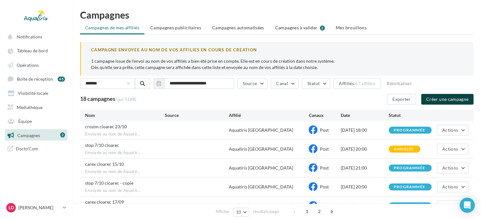
click at [435, 97] on button "Créer une campagne" at bounding box center [447, 99] width 52 height 11
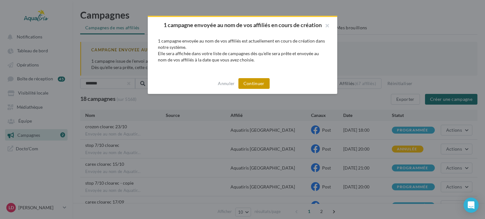
click at [260, 85] on button "Continuer" at bounding box center [253, 83] width 31 height 11
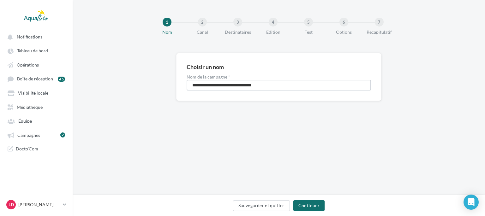
drag, startPoint x: 280, startPoint y: 87, endPoint x: 101, endPoint y: 68, distance: 180.2
click at [101, 68] on div "**********" at bounding box center [279, 87] width 412 height 68
type input "**********"
click at [308, 206] on button "Continuer" at bounding box center [308, 205] width 31 height 11
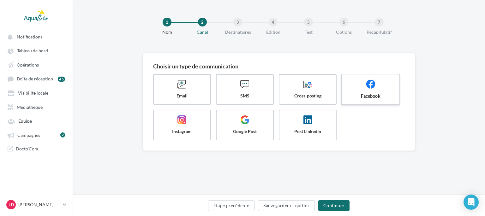
click at [378, 96] on span "Facebook" at bounding box center [370, 96] width 47 height 6
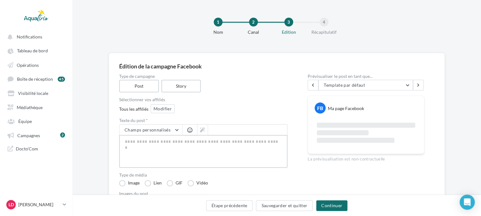
click at [213, 138] on textarea at bounding box center [203, 151] width 168 height 33
paste textarea "**********"
type textarea "**********"
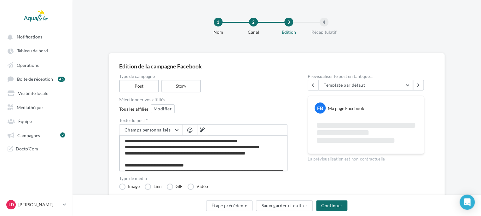
scroll to position [28, 0]
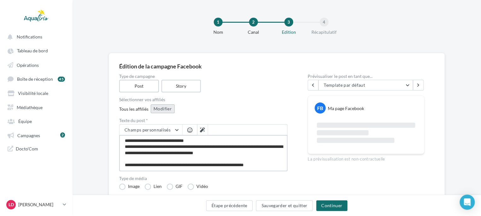
type textarea "**********"
click at [166, 111] on button "Modifier" at bounding box center [163, 108] width 24 height 9
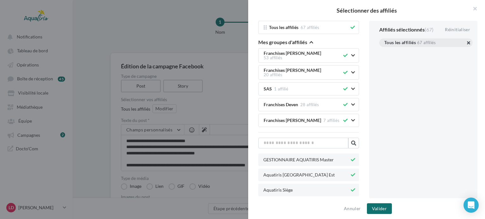
click at [384, 50] on button "button" at bounding box center [384, 50] width 0 height 0
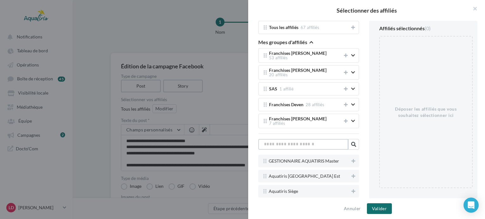
click at [324, 144] on input "text" at bounding box center [303, 144] width 90 height 11
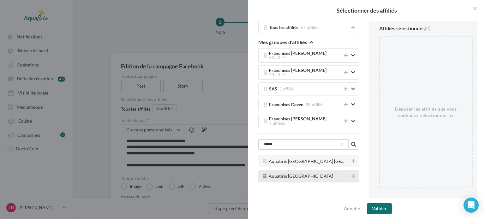
type input "*****"
click at [323, 174] on span "Aquatiris [GEOGRAPHIC_DATA]" at bounding box center [308, 176] width 80 height 4
click at [353, 173] on button at bounding box center [353, 177] width 6 height 8
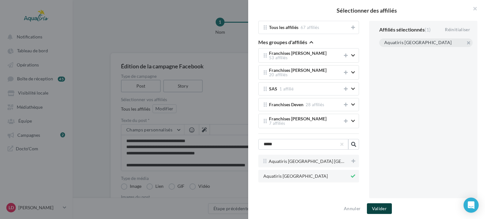
click at [380, 212] on button "Valider" at bounding box center [379, 208] width 25 height 11
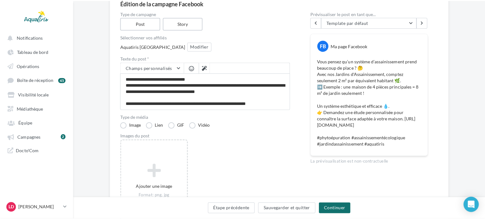
scroll to position [158, 0]
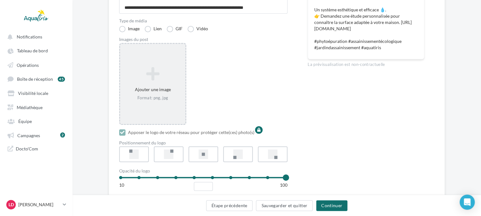
click at [145, 70] on icon at bounding box center [153, 73] width 60 height 15
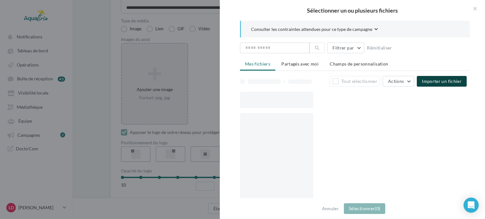
click at [423, 83] on button "Importer un fichier" at bounding box center [441, 81] width 50 height 11
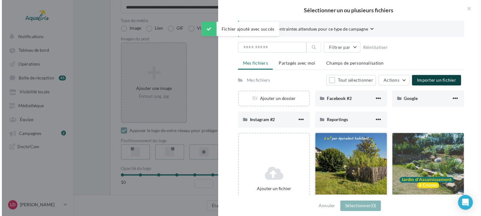
scroll to position [63, 0]
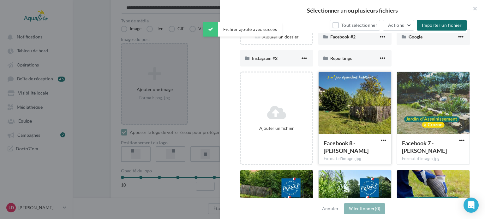
click at [344, 109] on div at bounding box center [354, 103] width 73 height 63
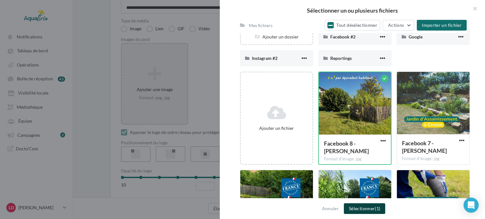
click at [372, 205] on button "Sélectionner (1)" at bounding box center [364, 208] width 41 height 11
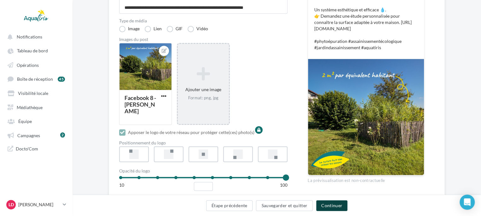
click at [321, 208] on button "Continuer" at bounding box center [331, 205] width 31 height 11
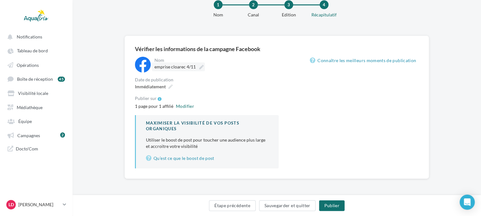
scroll to position [17, 0]
click at [172, 64] on label "emprise cloarec 4/11" at bounding box center [178, 66] width 53 height 9
click at [172, 64] on input "**********" at bounding box center [183, 67] width 56 height 11
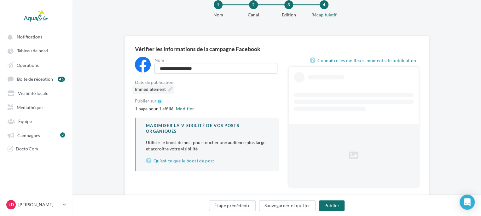
click at [173, 88] on div "Immédiatement" at bounding box center [153, 89] width 42 height 9
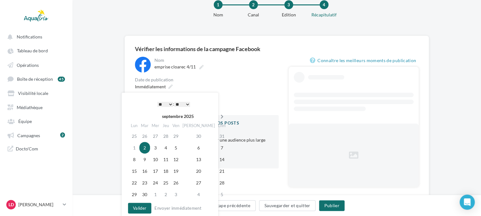
click at [218, 117] on icon at bounding box center [222, 117] width 8 height 4
click at [149, 146] on td "4" at bounding box center [145, 148] width 11 height 12
click at [271, 107] on div "1 page pour 1 affilié Modifier" at bounding box center [207, 107] width 144 height 8
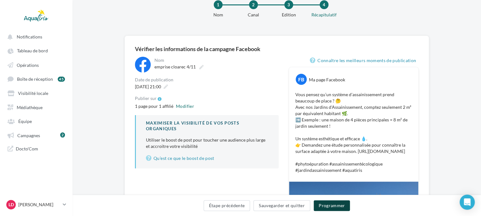
click at [328, 202] on button "Programmer" at bounding box center [332, 205] width 37 height 11
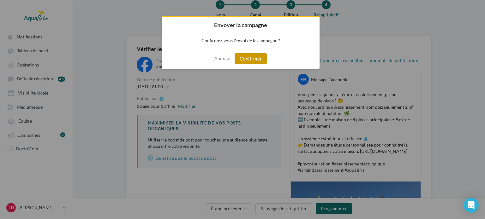
click at [254, 59] on button "Confirmer" at bounding box center [250, 58] width 32 height 11
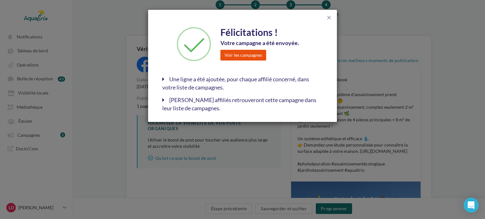
click at [250, 51] on button "Voir les campagnes" at bounding box center [243, 55] width 46 height 11
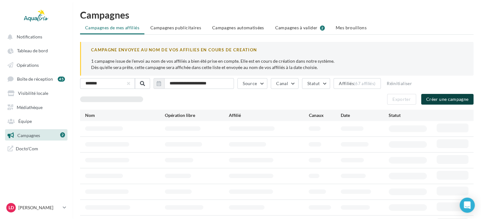
click at [458, 100] on button "Créer une campagne" at bounding box center [447, 99] width 52 height 11
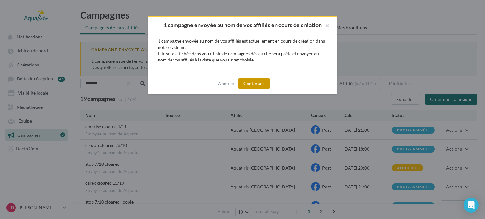
click at [259, 85] on button "Continuer" at bounding box center [253, 83] width 31 height 11
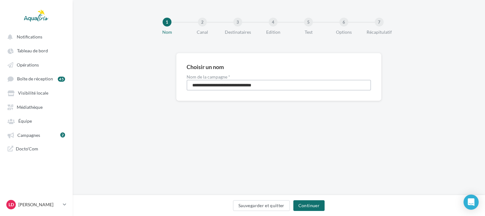
drag, startPoint x: 289, startPoint y: 86, endPoint x: 115, endPoint y: 51, distance: 178.0
click at [115, 51] on div "**********" at bounding box center [279, 97] width 412 height 195
type input "**********"
click at [315, 202] on button "Continuer" at bounding box center [308, 205] width 31 height 11
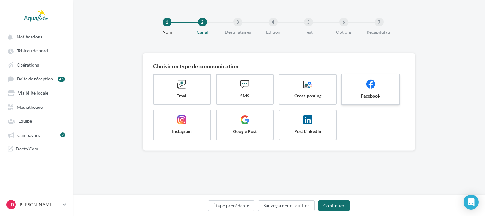
click at [391, 88] on span at bounding box center [370, 84] width 47 height 11
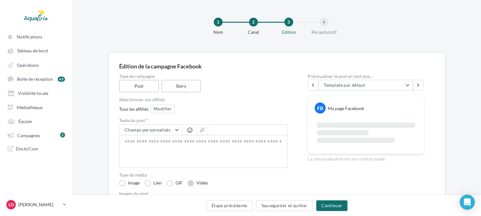
click at [193, 181] on label "Vidéo" at bounding box center [198, 183] width 21 height 6
click at [178, 155] on textarea at bounding box center [203, 151] width 168 height 33
paste textarea "**********"
type textarea "**********"
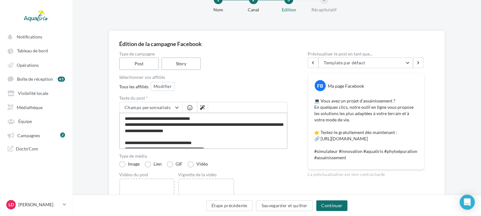
scroll to position [21, 0]
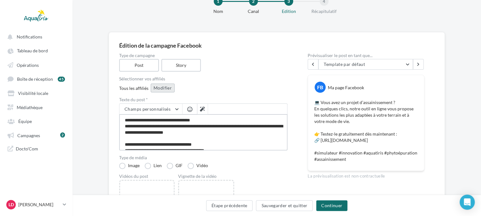
type textarea "**********"
click at [164, 85] on button "Modifier" at bounding box center [163, 88] width 24 height 9
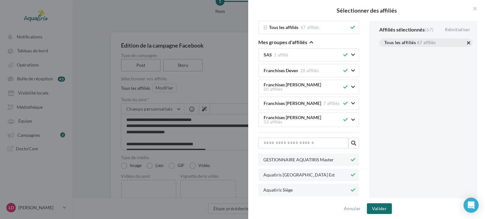
click at [384, 50] on button "button" at bounding box center [384, 50] width 0 height 0
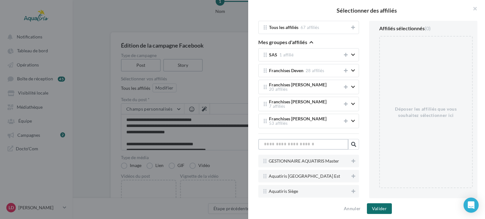
click at [319, 139] on input "text" at bounding box center [303, 144] width 90 height 11
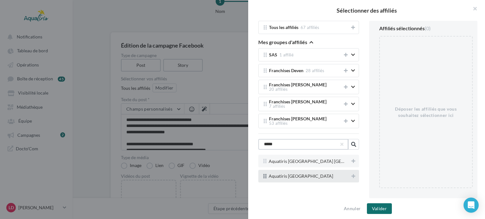
type input "*****"
click at [335, 173] on div "Aquatiris [GEOGRAPHIC_DATA]" at bounding box center [305, 175] width 89 height 5
click at [352, 174] on icon at bounding box center [353, 176] width 4 height 4
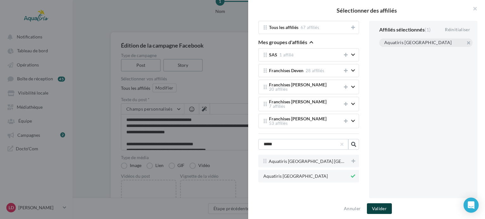
click at [379, 208] on button "Valider" at bounding box center [379, 208] width 25 height 11
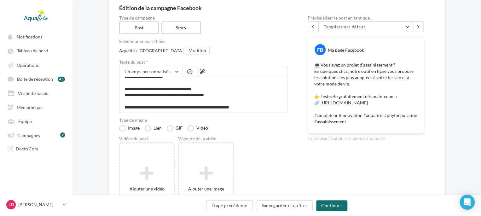
scroll to position [115, 0]
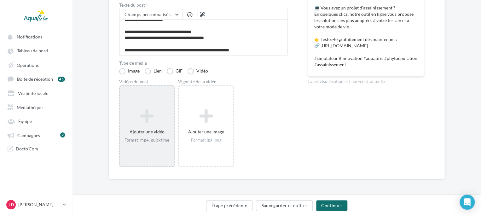
click at [135, 107] on div "Ajouter une vidéo Format: mp4, quicktime" at bounding box center [147, 126] width 54 height 40
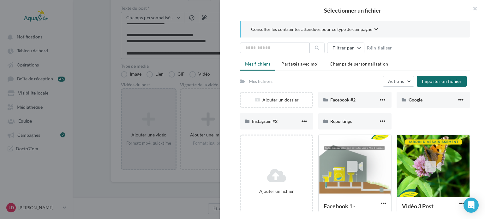
click at [438, 88] on div "Mes fichiers Actions Importer un fichier Ajouter un dossier Facebook #2 Faceboo…" at bounding box center [355, 204] width 230 height 256
click at [438, 81] on span "Importer un fichier" at bounding box center [441, 81] width 40 height 5
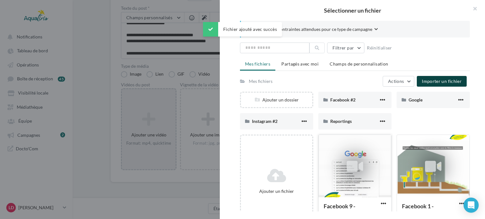
click at [376, 164] on div at bounding box center [354, 166] width 73 height 63
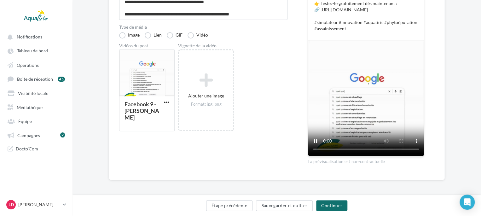
scroll to position [153, 0]
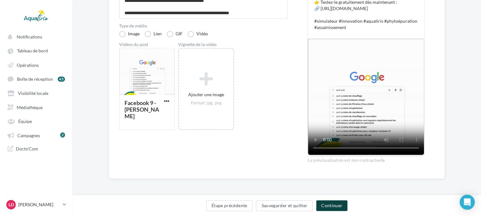
click at [341, 204] on button "Continuer" at bounding box center [331, 205] width 31 height 11
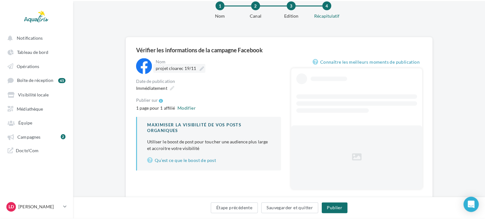
scroll to position [40, 0]
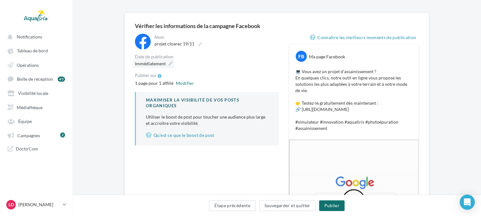
click at [169, 63] on icon at bounding box center [170, 64] width 4 height 4
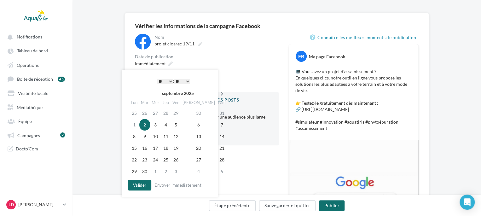
click at [218, 94] on icon at bounding box center [222, 93] width 8 height 4
click at [219, 94] on icon at bounding box center [223, 93] width 8 height 4
click at [159, 146] on td "19" at bounding box center [156, 148] width 11 height 12
click at [258, 70] on div "**********" at bounding box center [207, 90] width 144 height 112
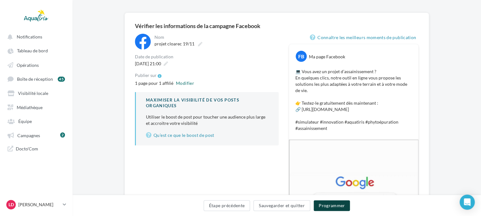
click at [330, 207] on button "Programmer" at bounding box center [332, 205] width 37 height 11
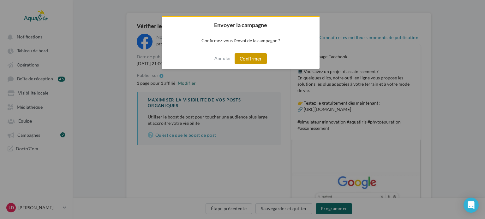
click at [261, 61] on button "Confirmer" at bounding box center [250, 58] width 32 height 11
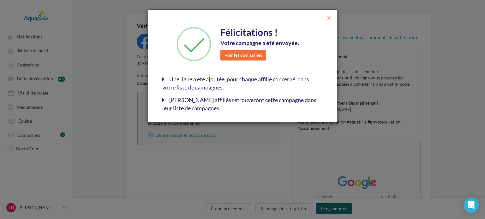
click at [329, 19] on span "close" at bounding box center [329, 18] width 6 height 6
